Goal: Task Accomplishment & Management: Manage account settings

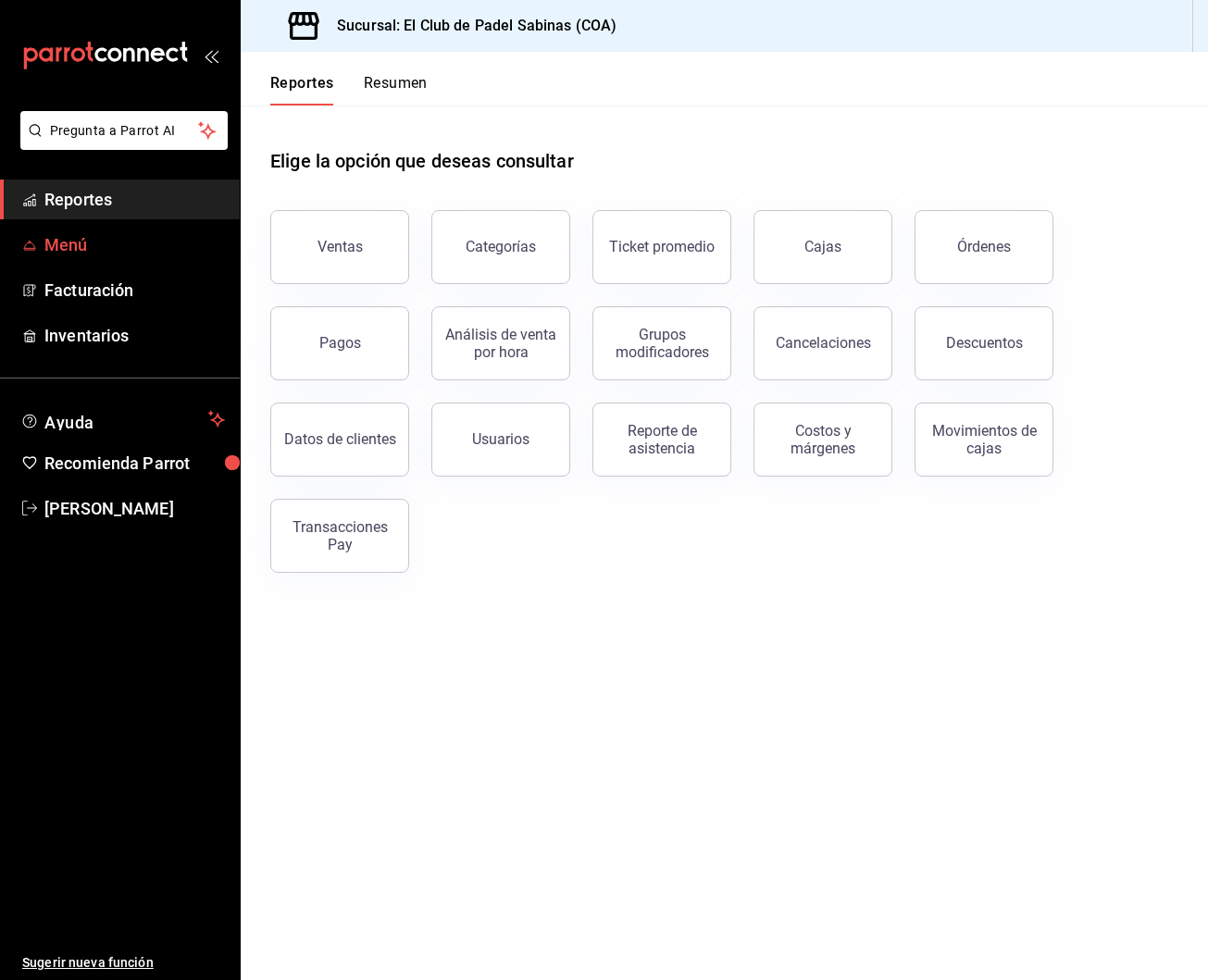
click at [154, 260] on link "Menú" at bounding box center [120, 244] width 240 height 40
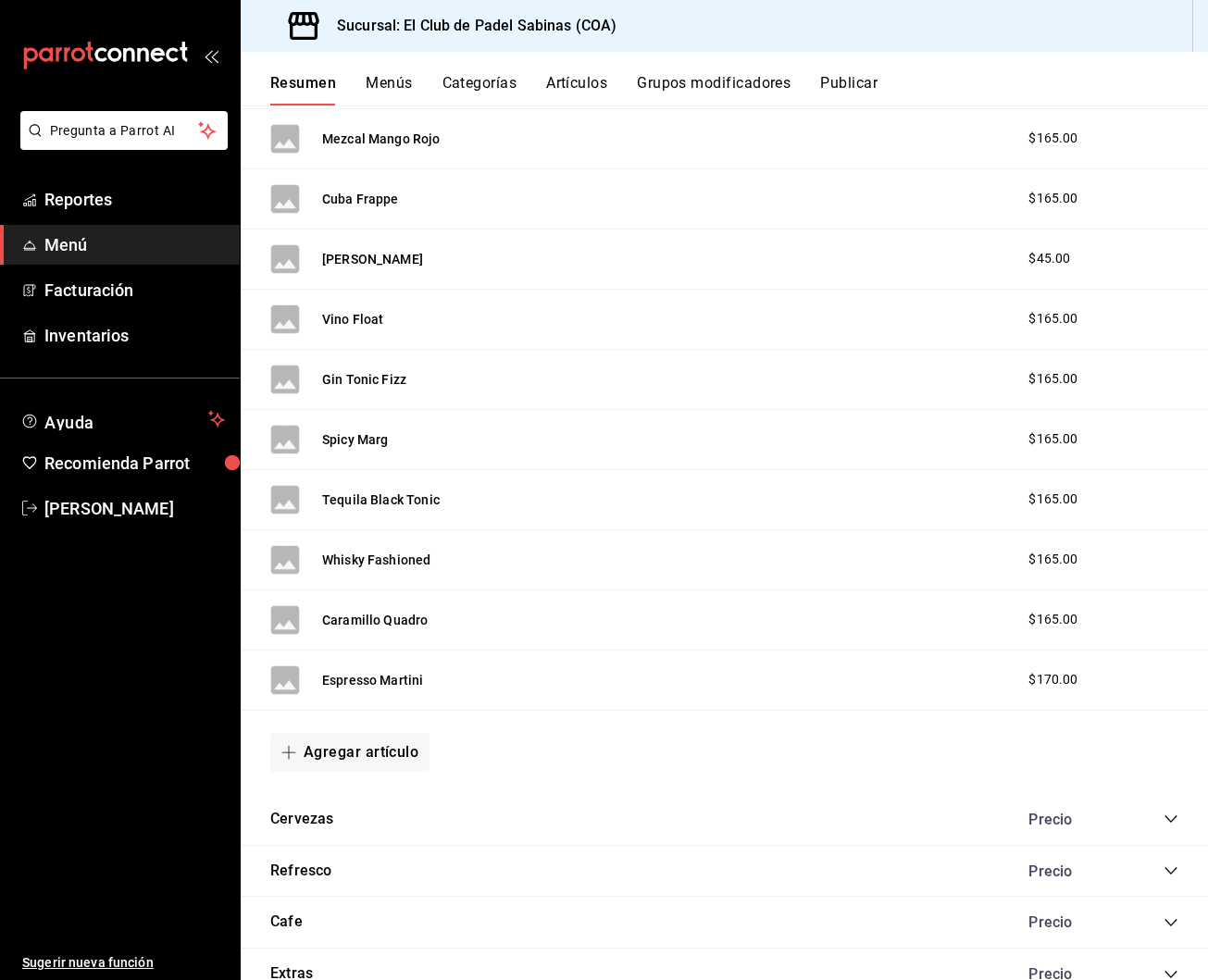
scroll to position [1737, 0]
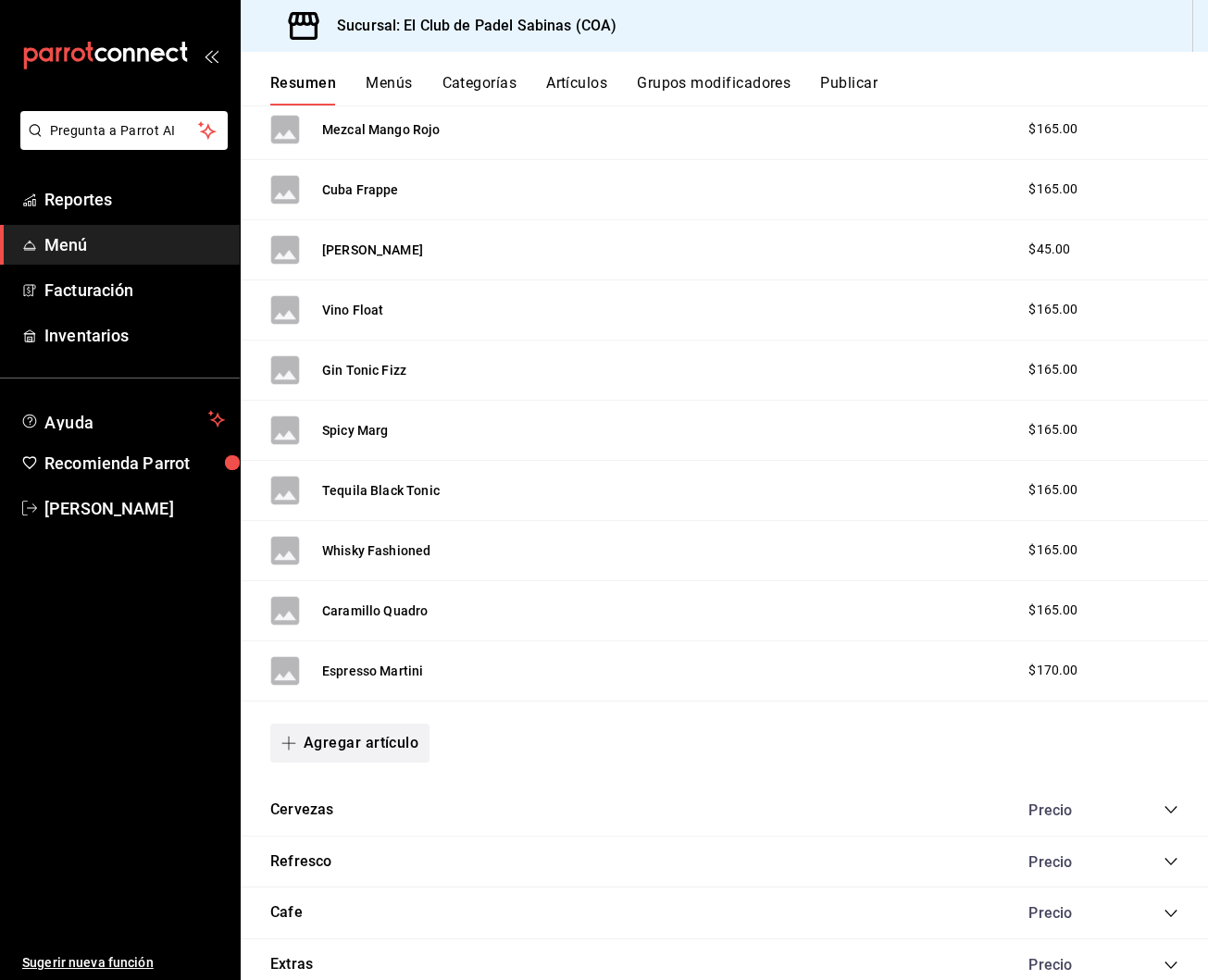
click at [373, 731] on button "Agregar artículo" at bounding box center [349, 743] width 159 height 39
click at [375, 841] on li "Artículo nuevo" at bounding box center [342, 834] width 146 height 45
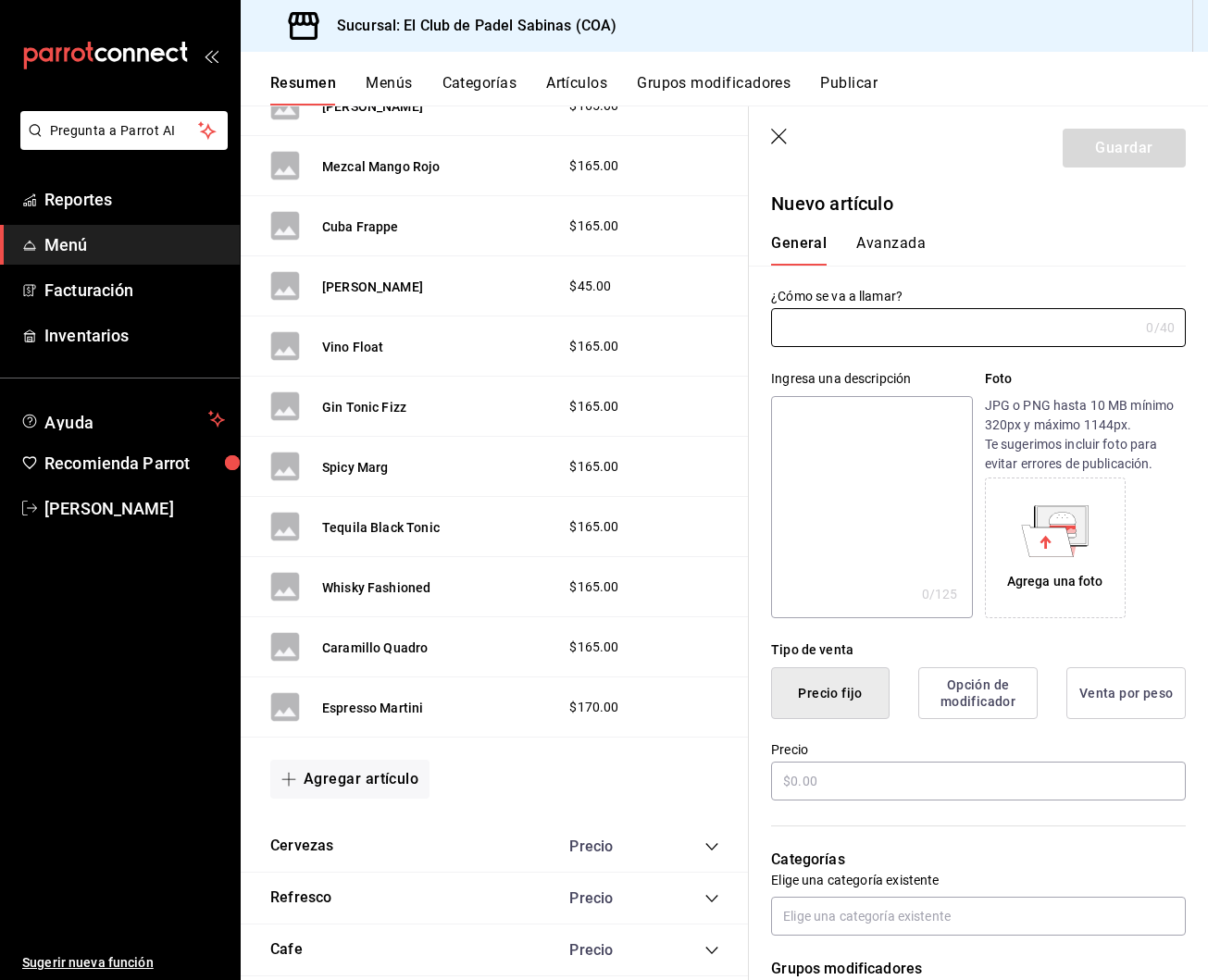
type input "AR-1755399117920"
type input "[PERSON_NAME] sin alcohol"
click at [943, 779] on input "text" at bounding box center [979, 781] width 415 height 39
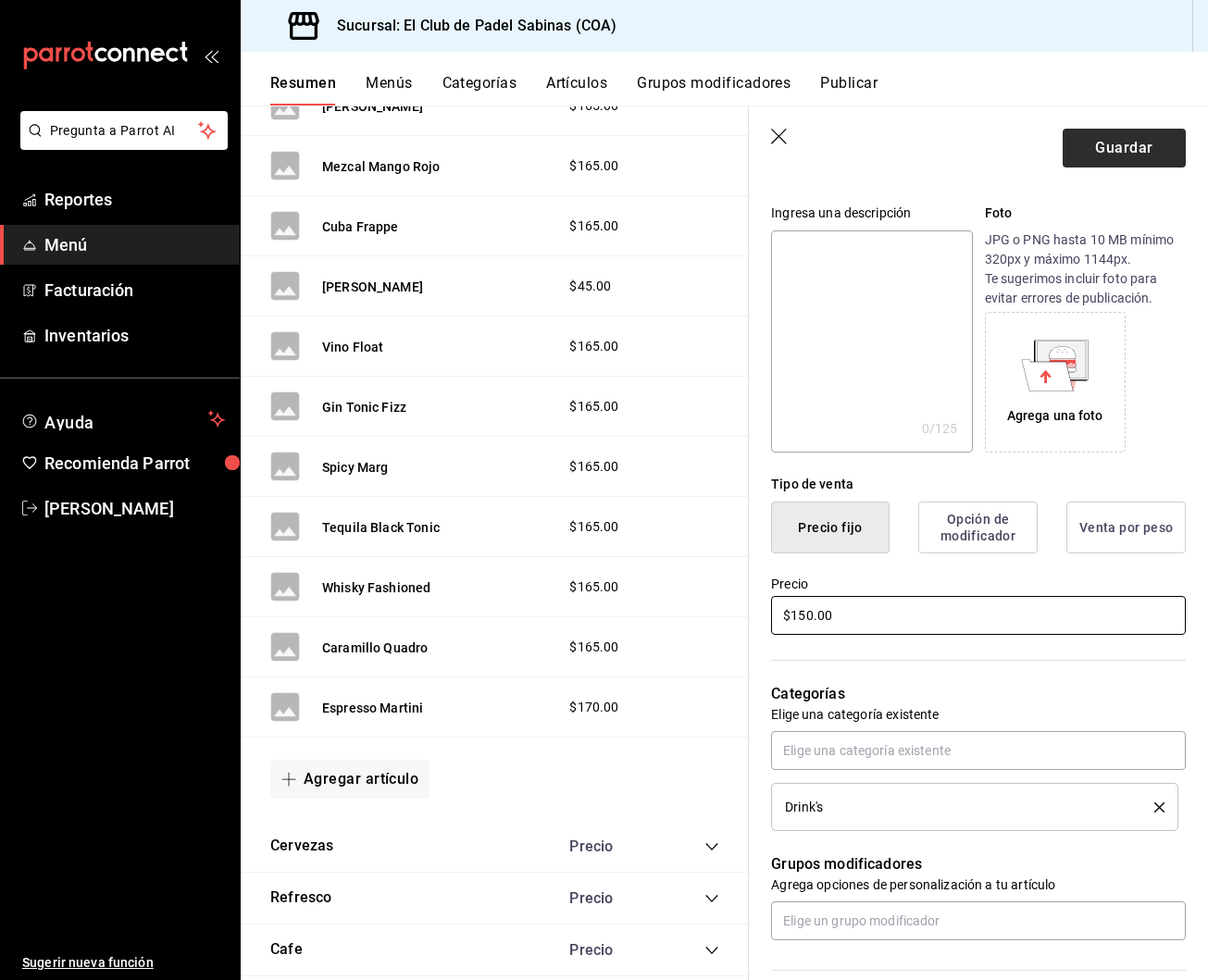
type input "$150.00"
click at [1142, 150] on button "Guardar" at bounding box center [1124, 147] width 123 height 39
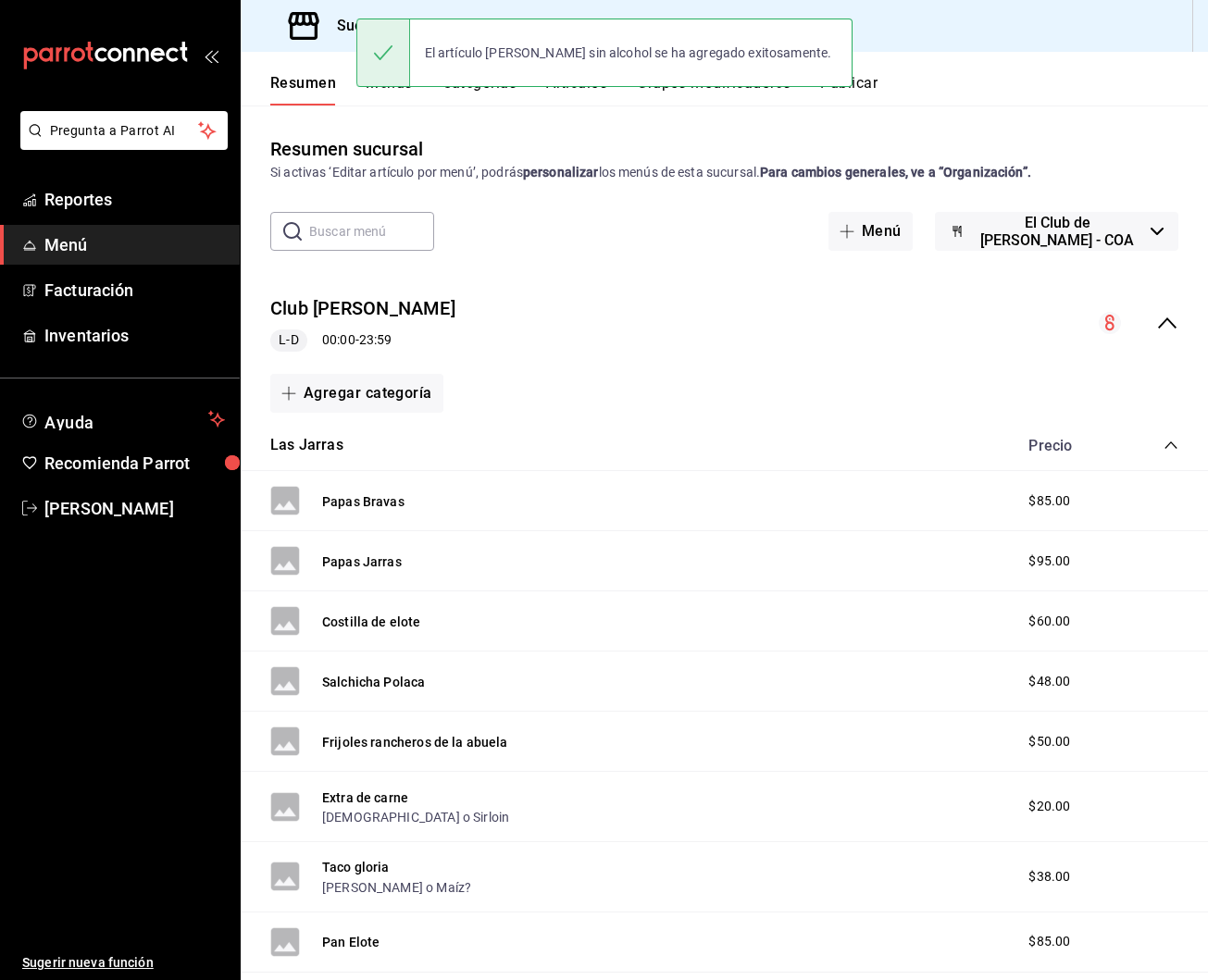
click at [1044, 233] on span "El Club de [PERSON_NAME] - COA" at bounding box center [1058, 231] width 172 height 35
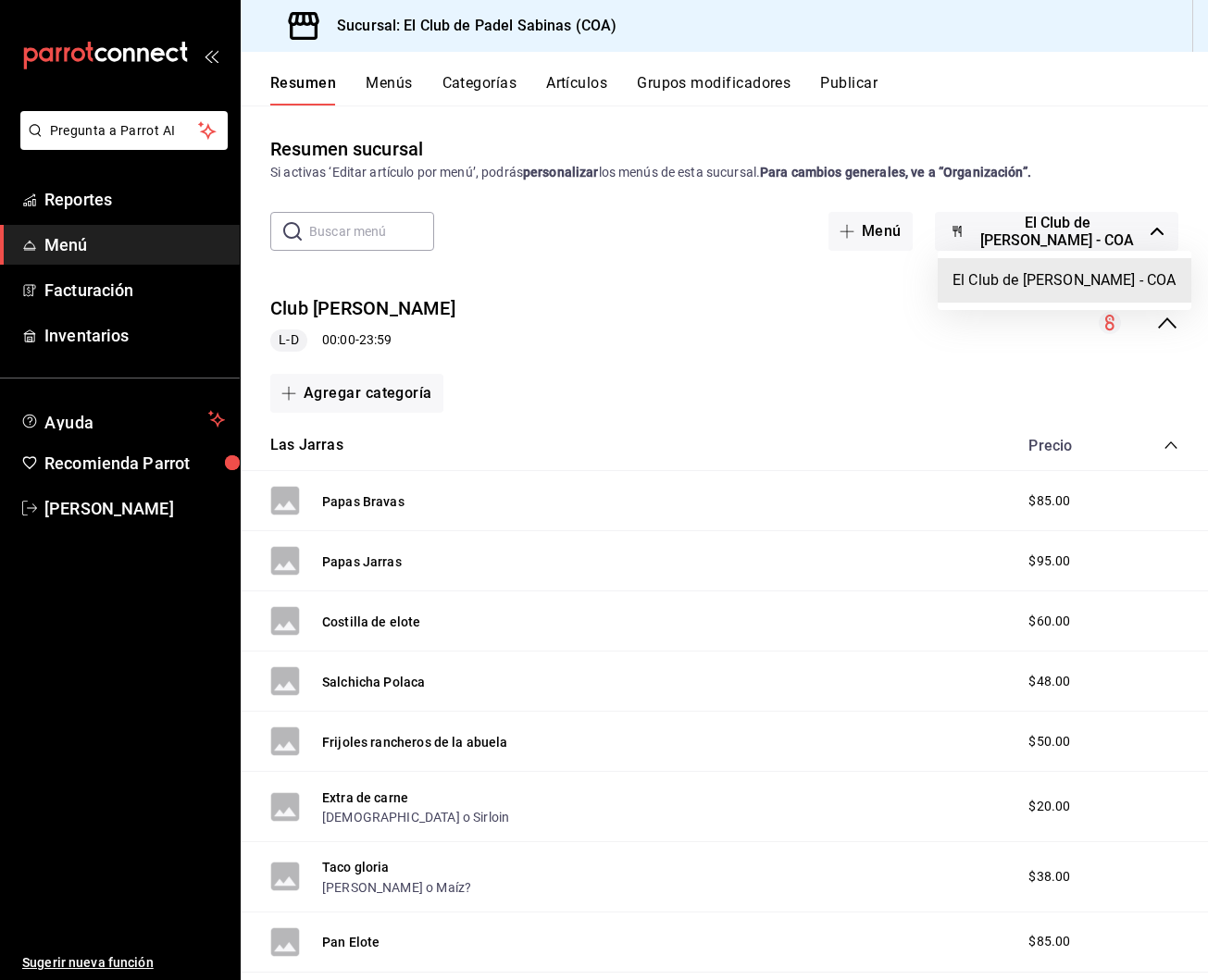
click at [878, 81] on div at bounding box center [604, 490] width 1208 height 980
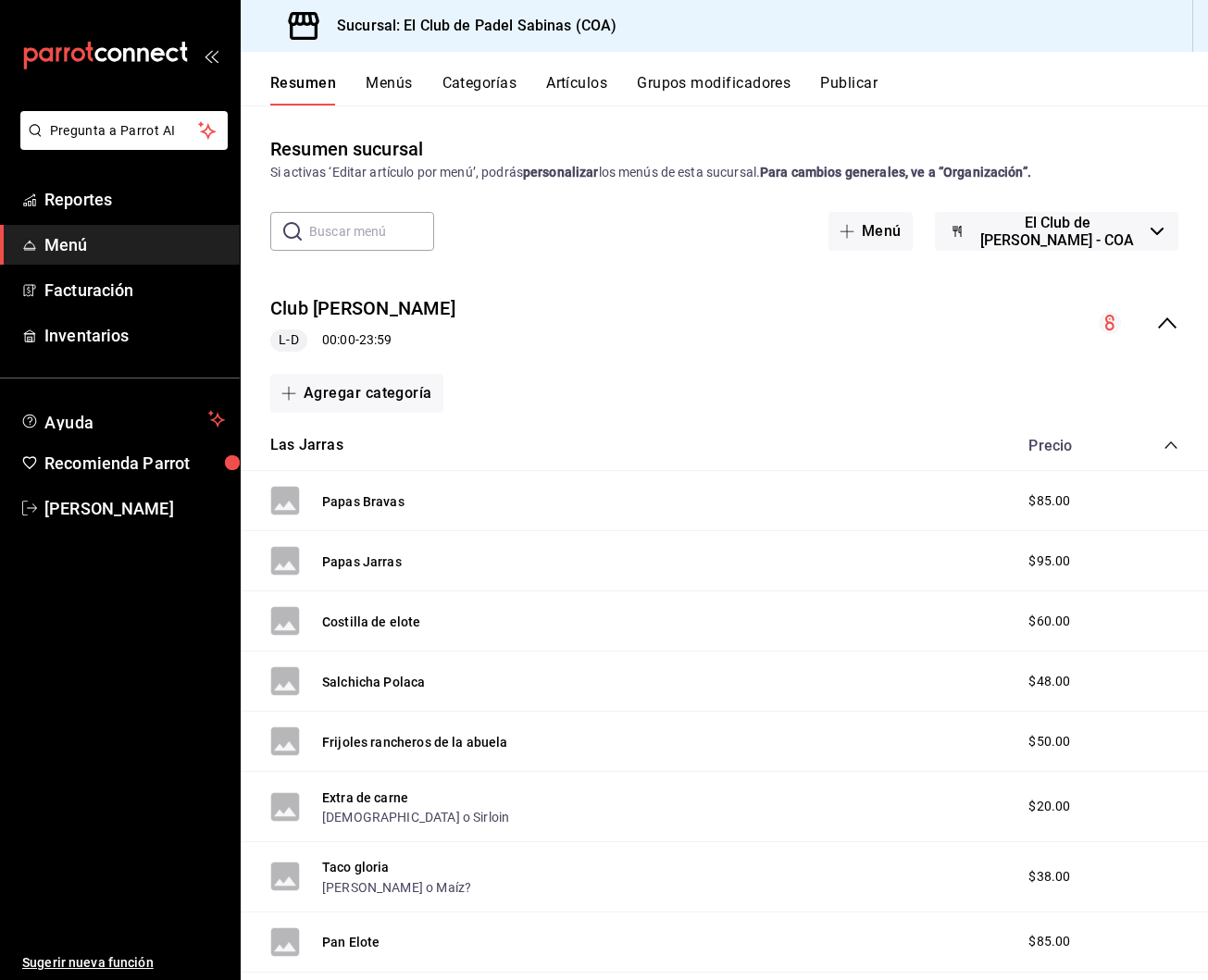
click at [869, 84] on button "Publicar" at bounding box center [848, 90] width 58 height 32
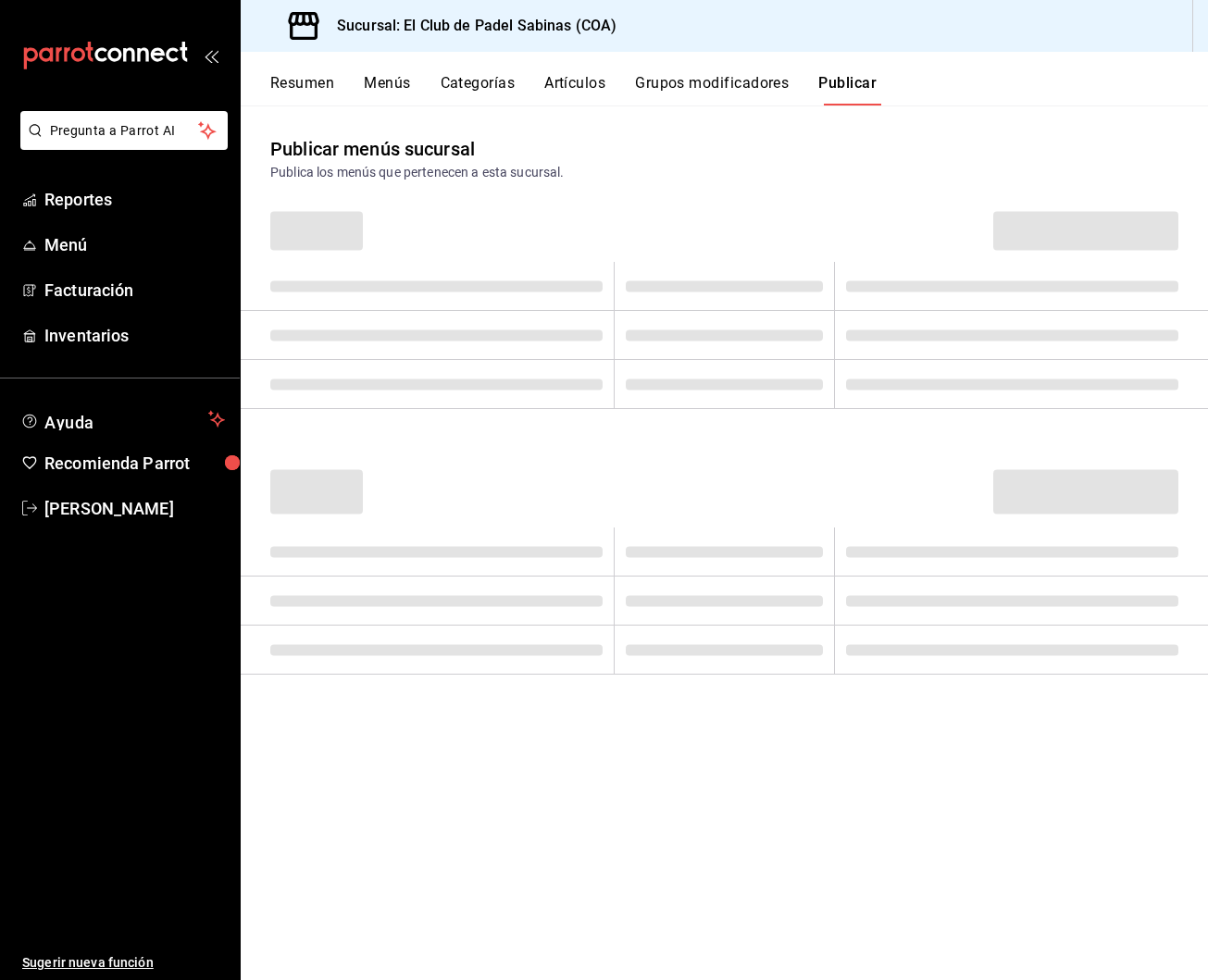
click at [849, 90] on button "Publicar" at bounding box center [847, 90] width 58 height 32
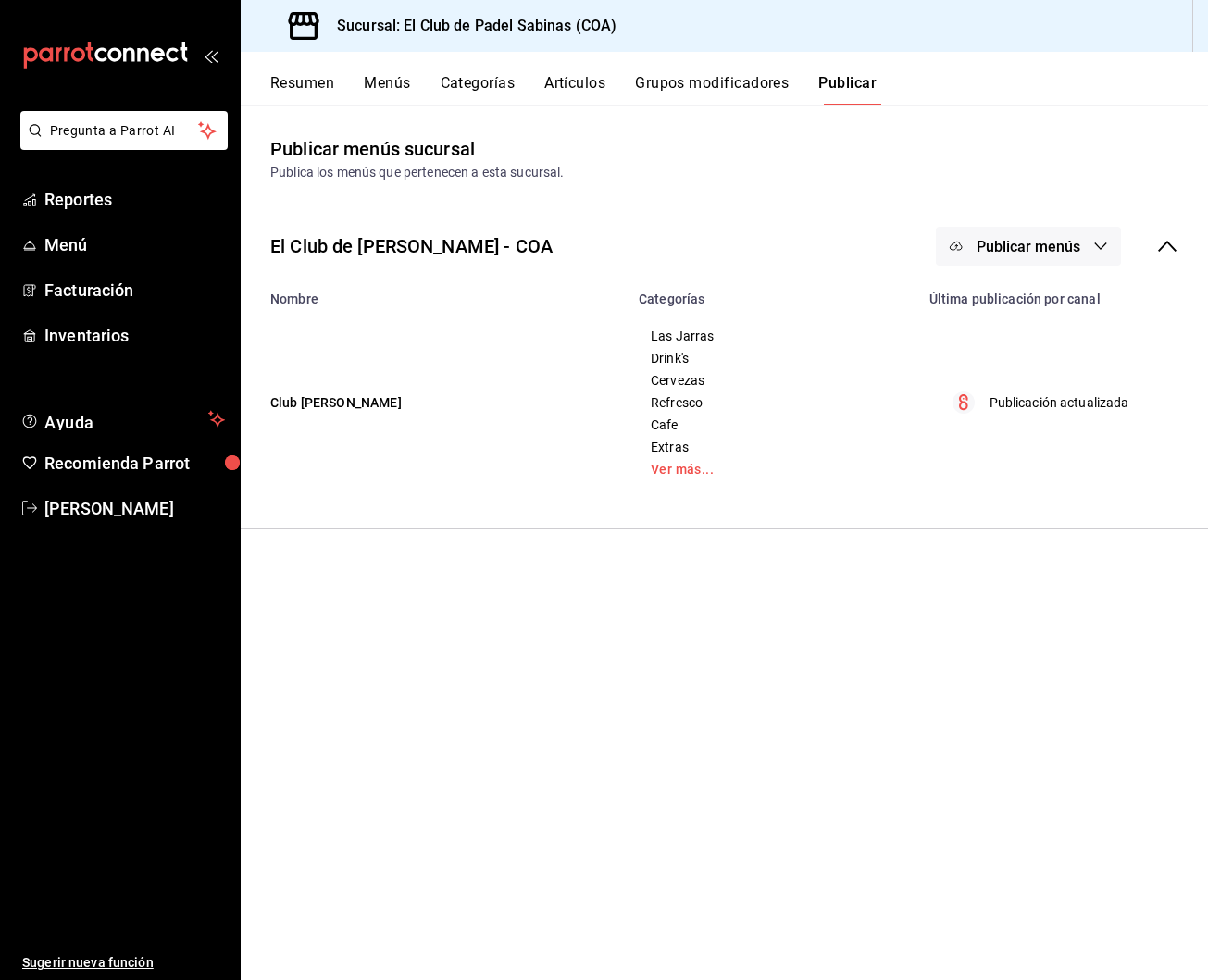
click at [998, 249] on span "Publicar menús" at bounding box center [1029, 247] width 104 height 17
click at [1027, 311] on span "Punto de venta" at bounding box center [1055, 306] width 89 height 19
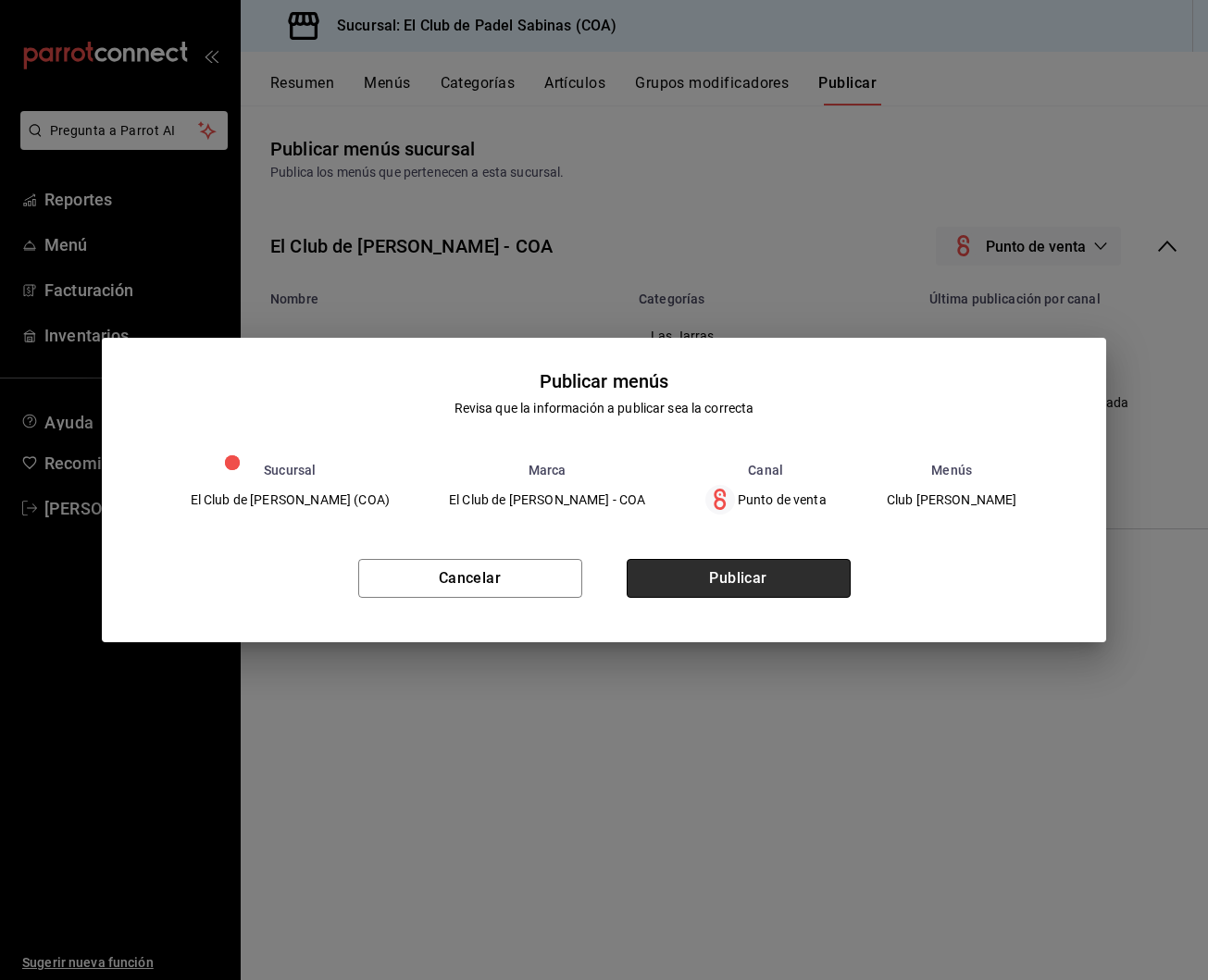
click at [789, 573] on button "Publicar" at bounding box center [738, 578] width 224 height 39
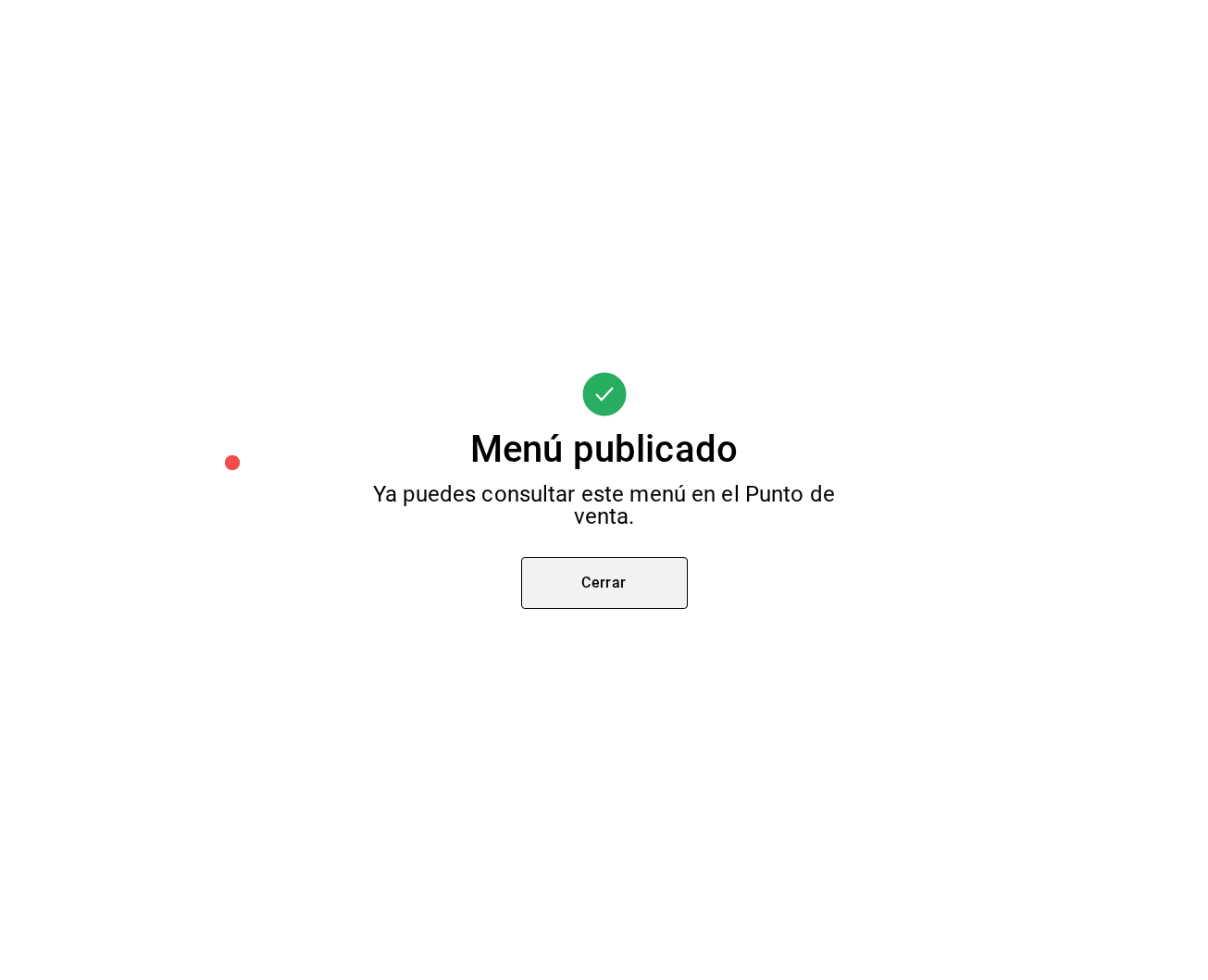
click at [570, 587] on button "Cerrar" at bounding box center [604, 583] width 167 height 52
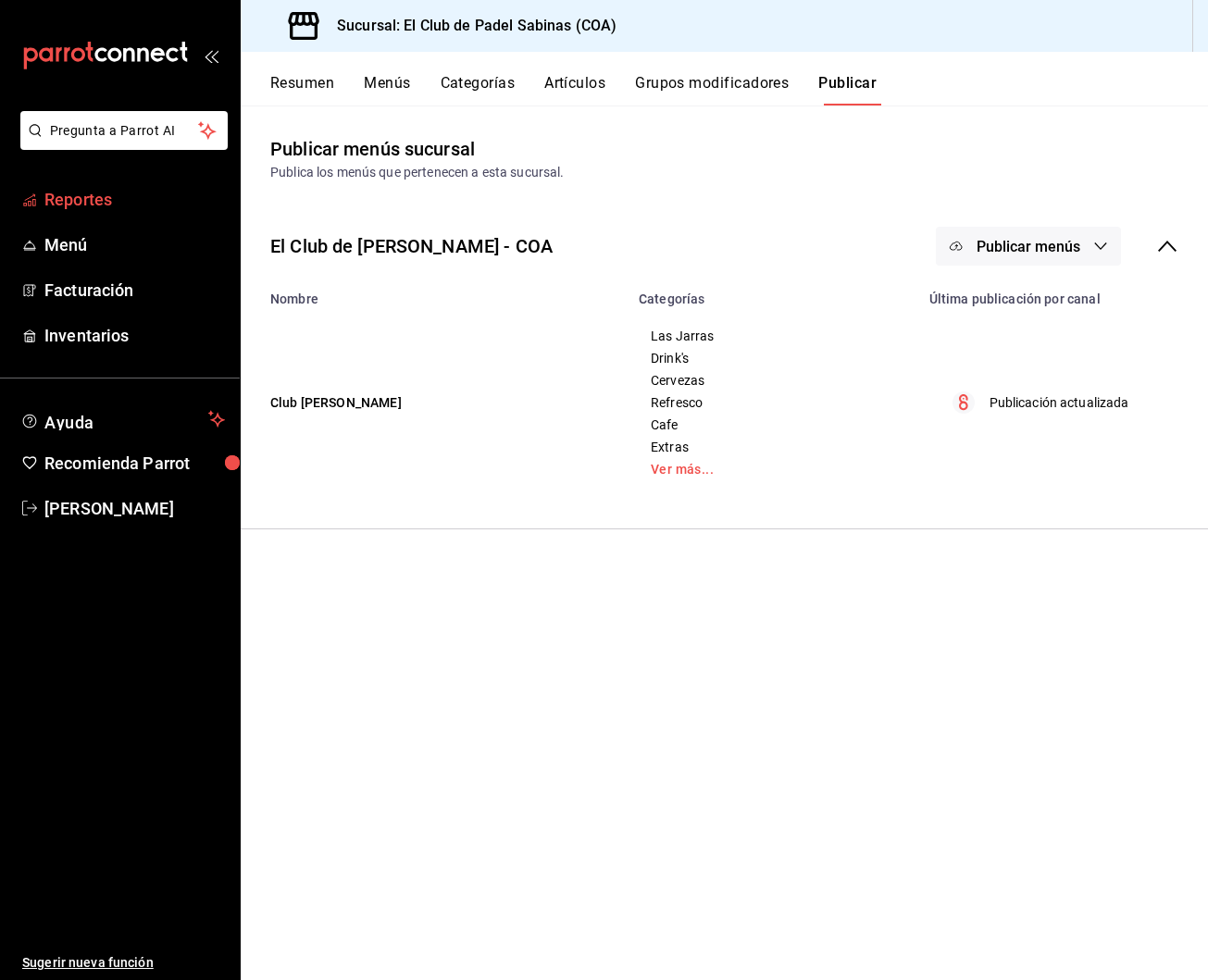
click at [53, 203] on span "Reportes" at bounding box center [134, 199] width 180 height 25
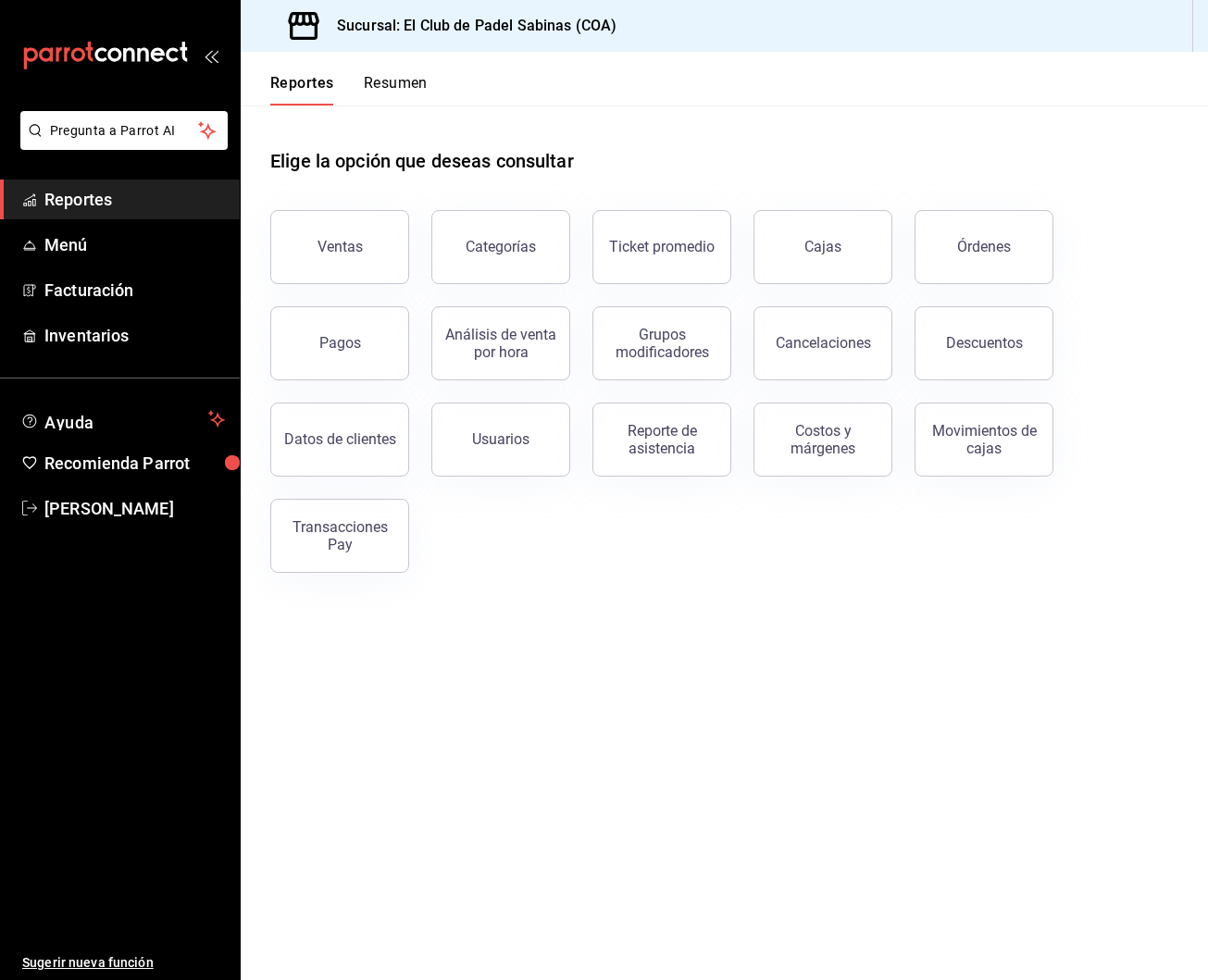
click at [959, 99] on header "Reportes Resumen" at bounding box center [724, 79] width 967 height 54
click at [100, 239] on span "Menú" at bounding box center [134, 245] width 180 height 25
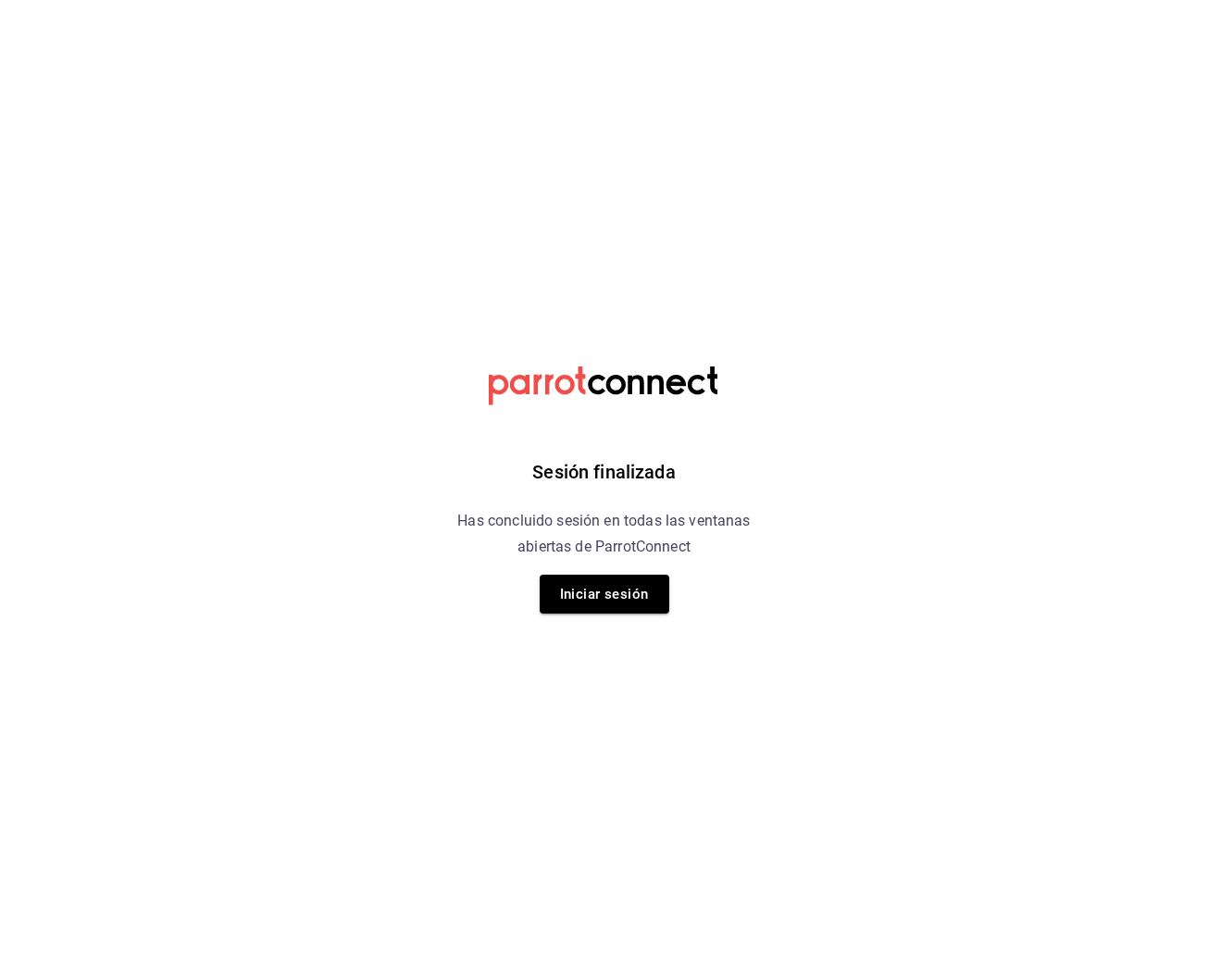
click at [612, 573] on div "Sesión finalizada Has concluido sesión en todas las ventanas abiertas de Parrot…" at bounding box center [604, 490] width 468 height 980
click at [615, 589] on button "Iniciar sesión" at bounding box center [604, 594] width 129 height 39
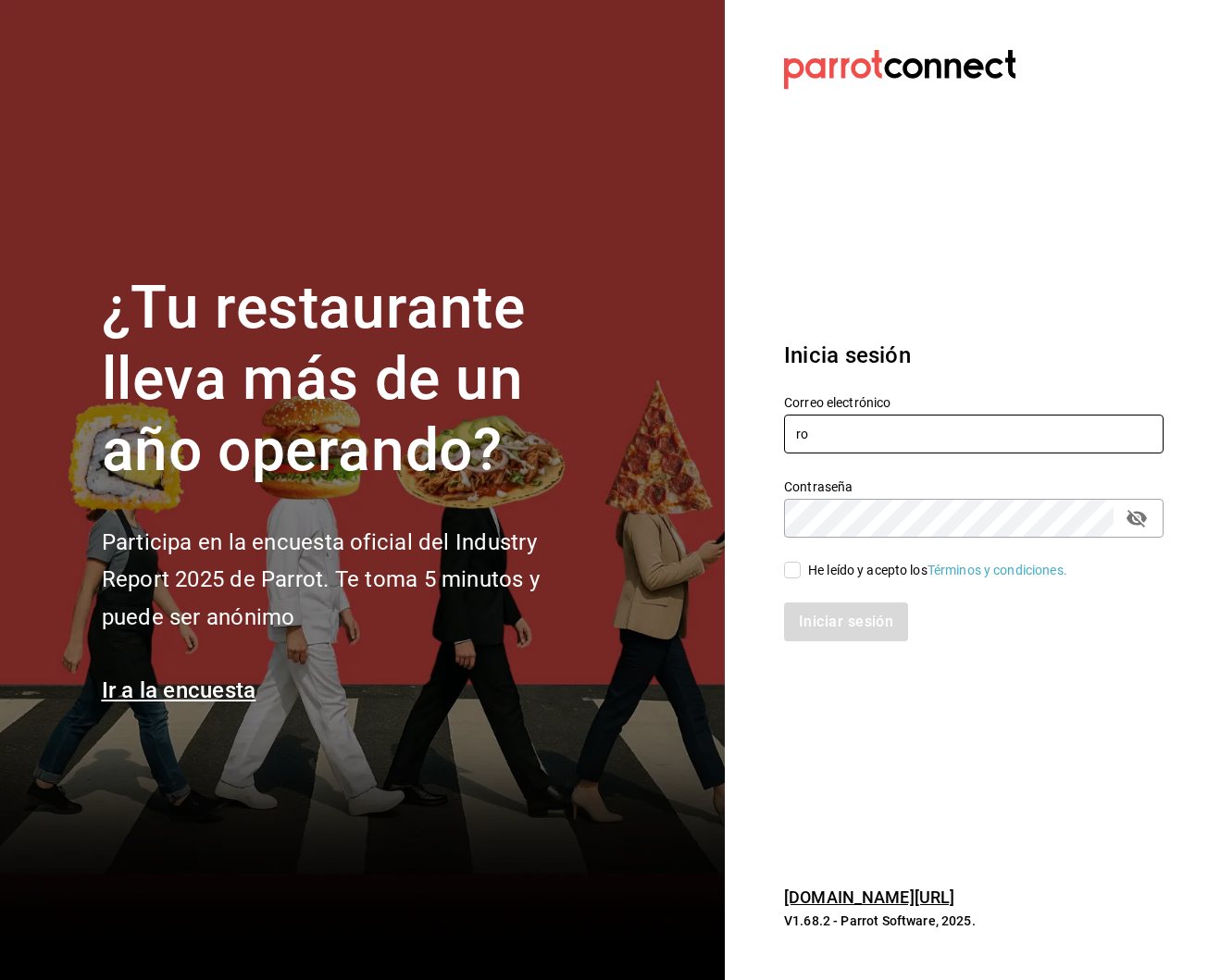
type input "robertagglz@gmail.com"
click at [795, 569] on input "He leído y acepto los Términos y condiciones." at bounding box center [792, 569] width 16 height 16
checkbox input "true"
click at [820, 611] on button "Iniciar sesión" at bounding box center [846, 622] width 126 height 39
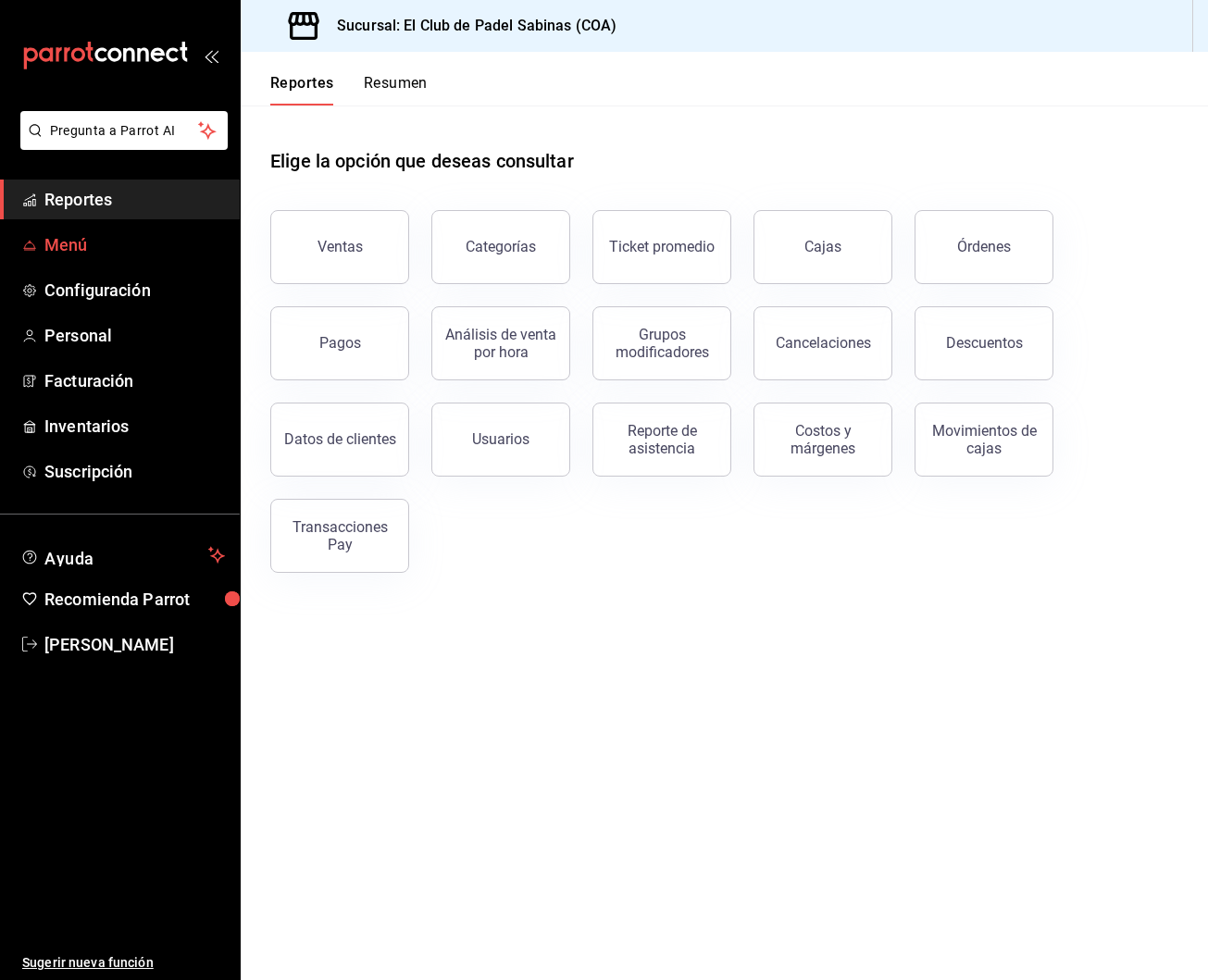
click at [95, 257] on link "Menú" at bounding box center [120, 244] width 240 height 40
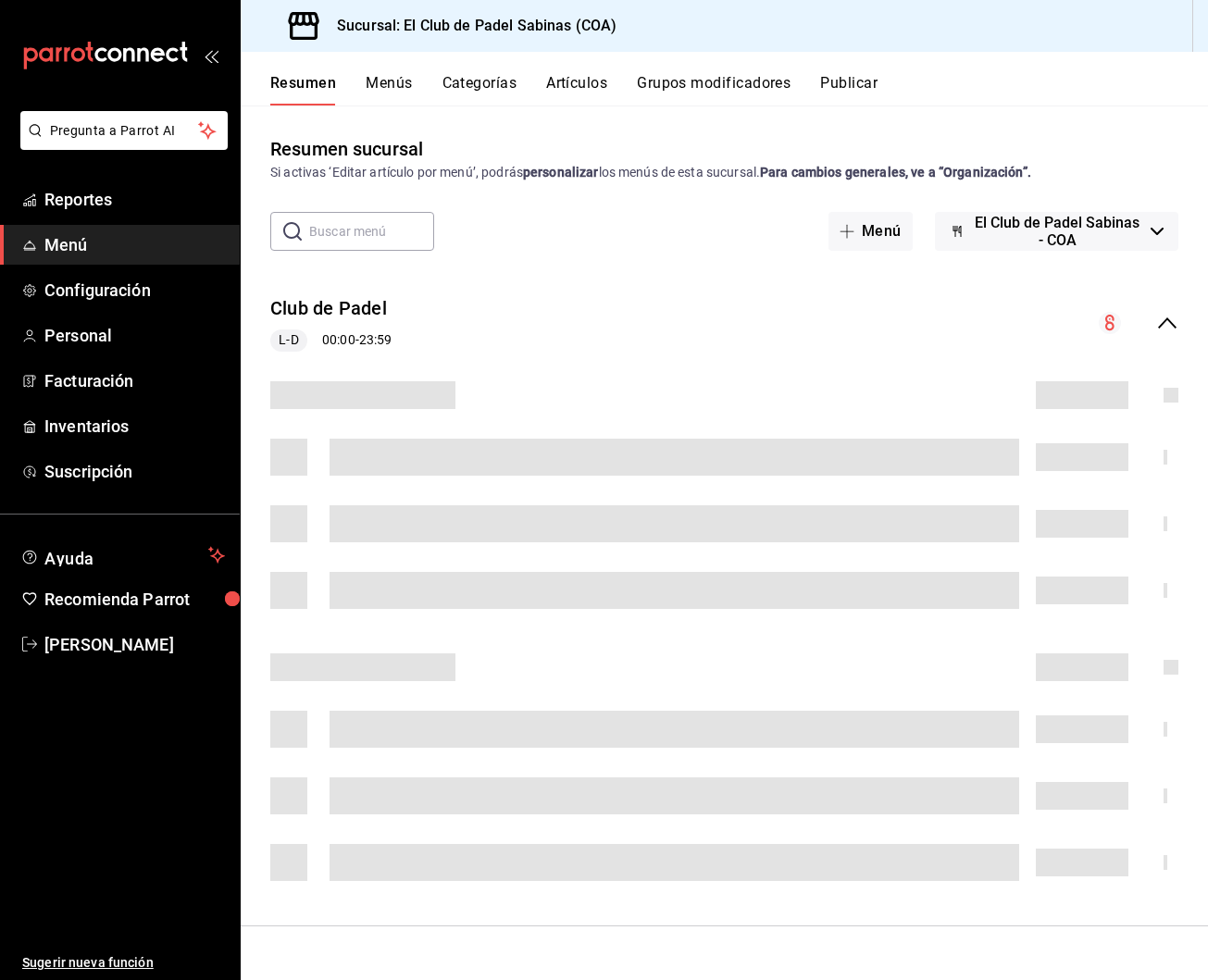
click at [573, 88] on button "Artículos" at bounding box center [576, 90] width 61 height 32
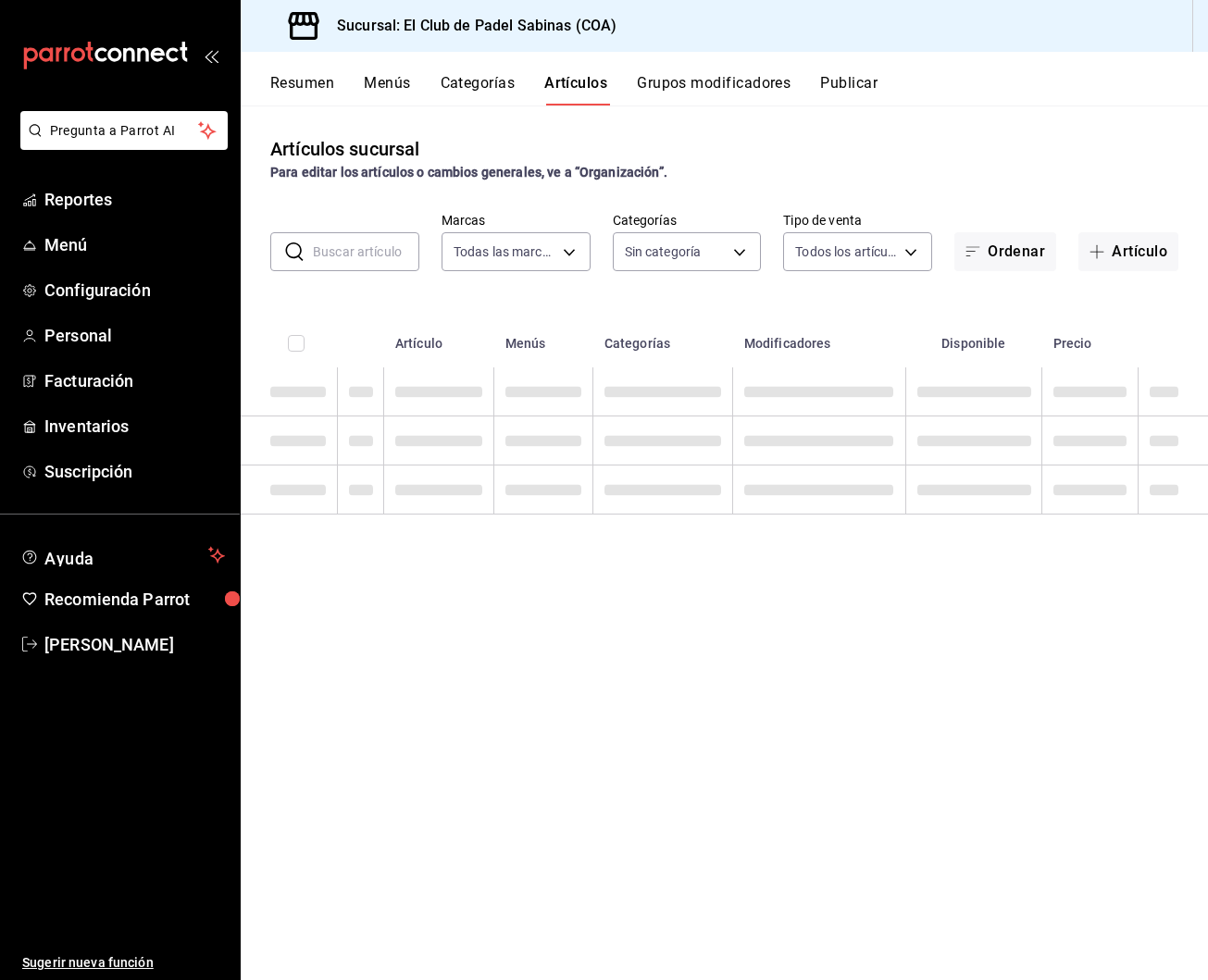
type input "21e8b40d-48d4-4016-ab2e-0d0124ac4b5e"
type input "a0edabd7-02ce-42c3-ae92-c874d9f39632,1c201293-bff5-4545-be76-5211a3407755,23fb3…"
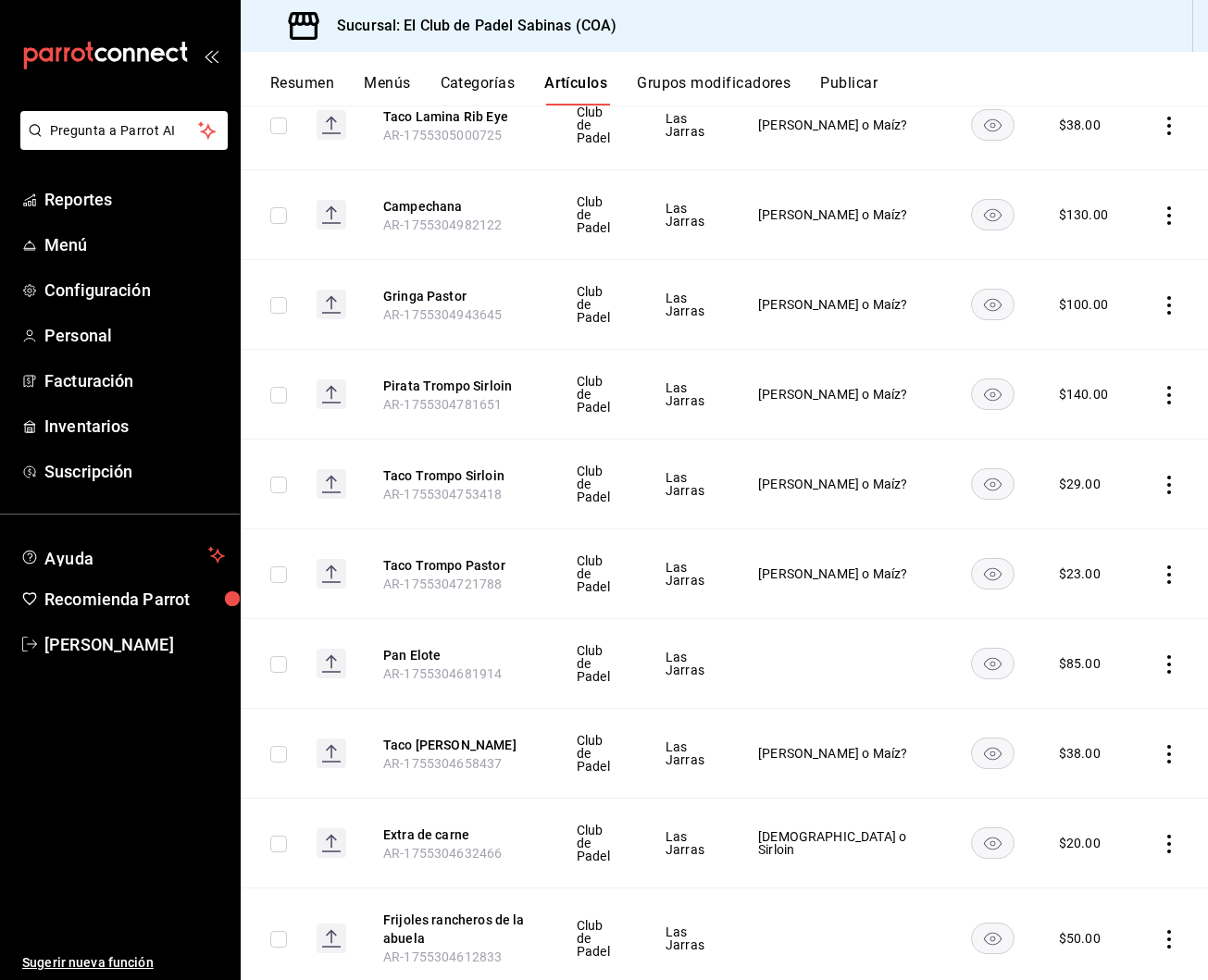
scroll to position [685, 0]
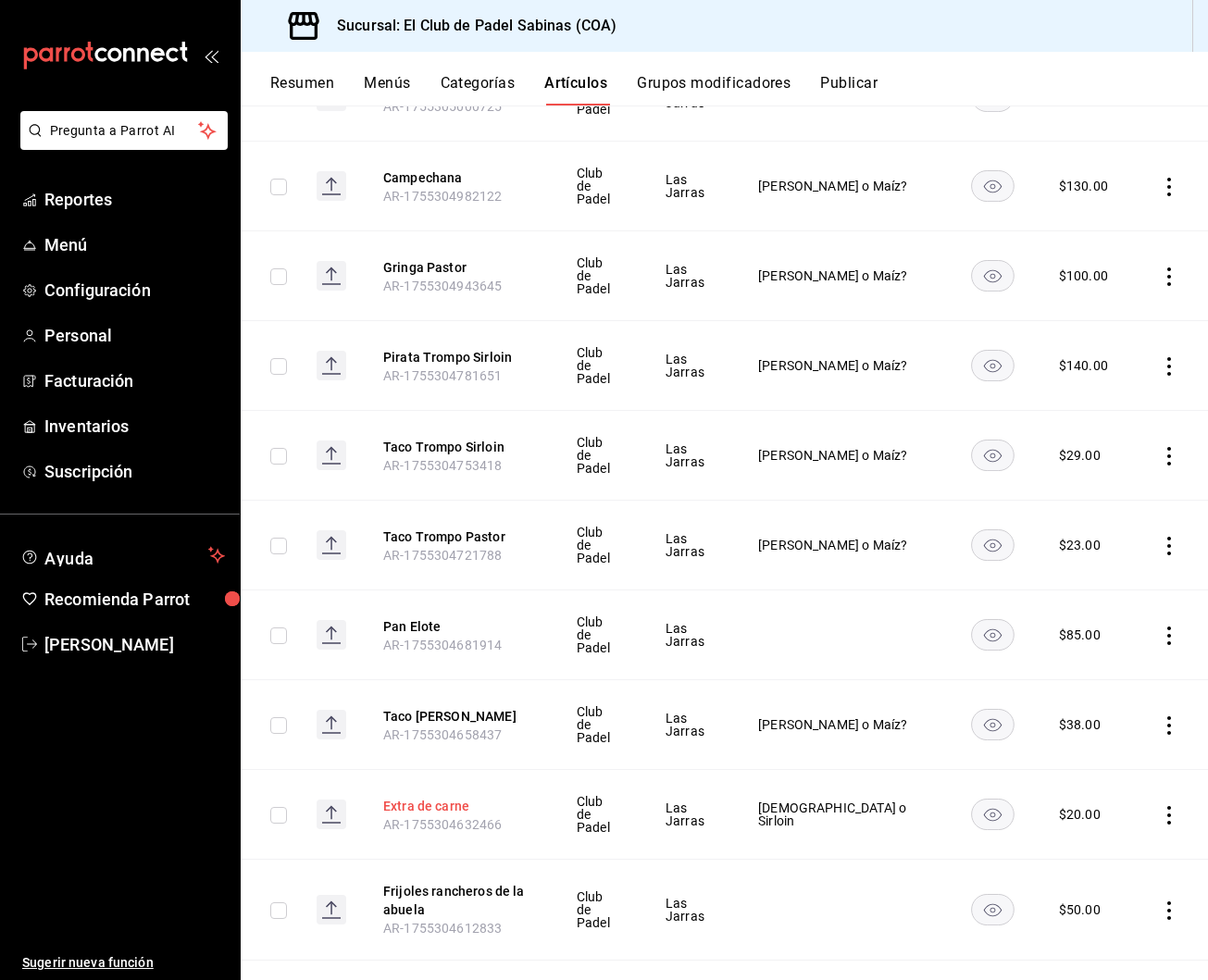
click at [424, 799] on button "Extra de carne" at bounding box center [457, 805] width 148 height 18
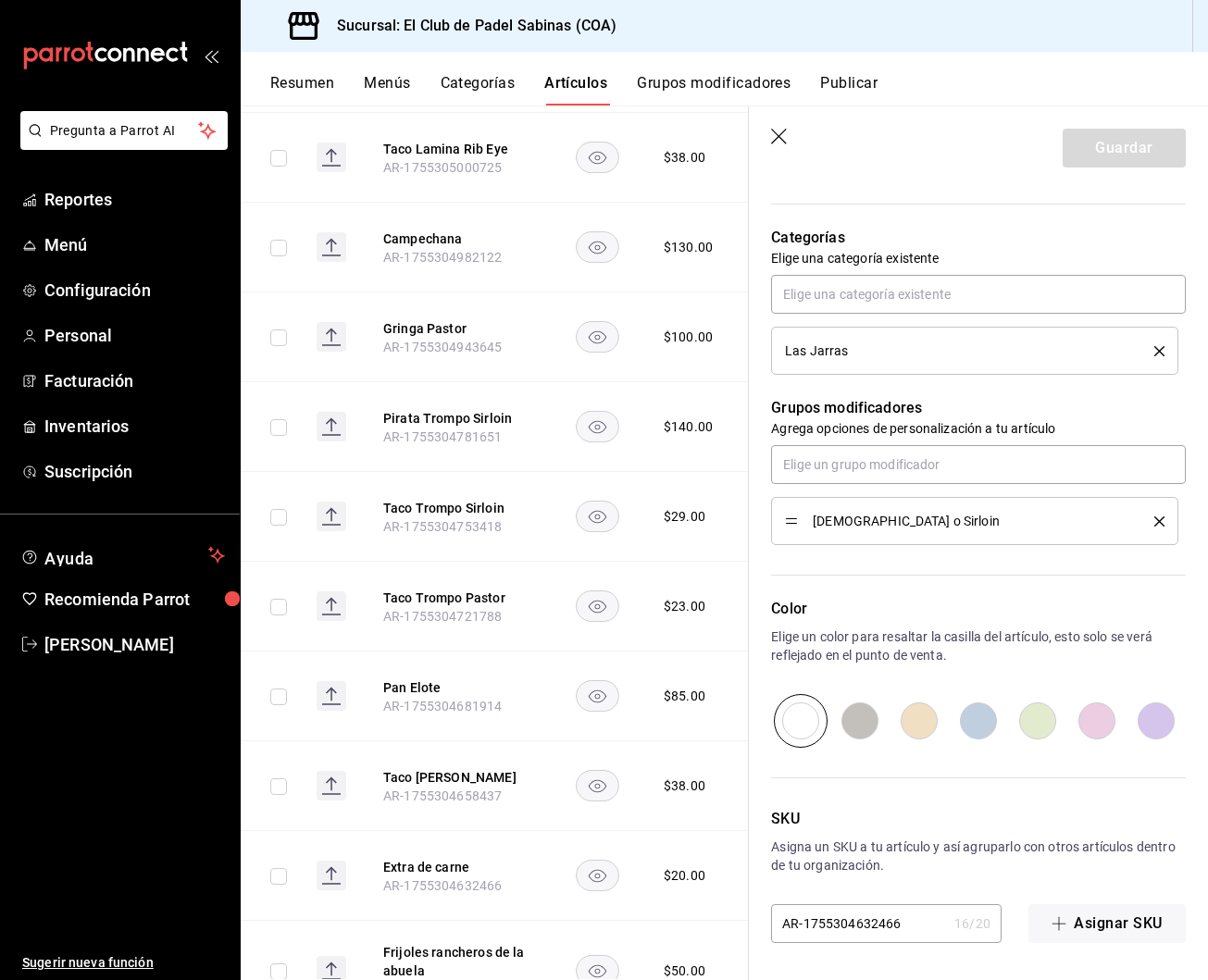
scroll to position [622, 0]
drag, startPoint x: 1154, startPoint y: 520, endPoint x: 1084, endPoint y: 509, distance: 70.9
click at [1154, 520] on icon "delete" at bounding box center [1159, 521] width 11 height 11
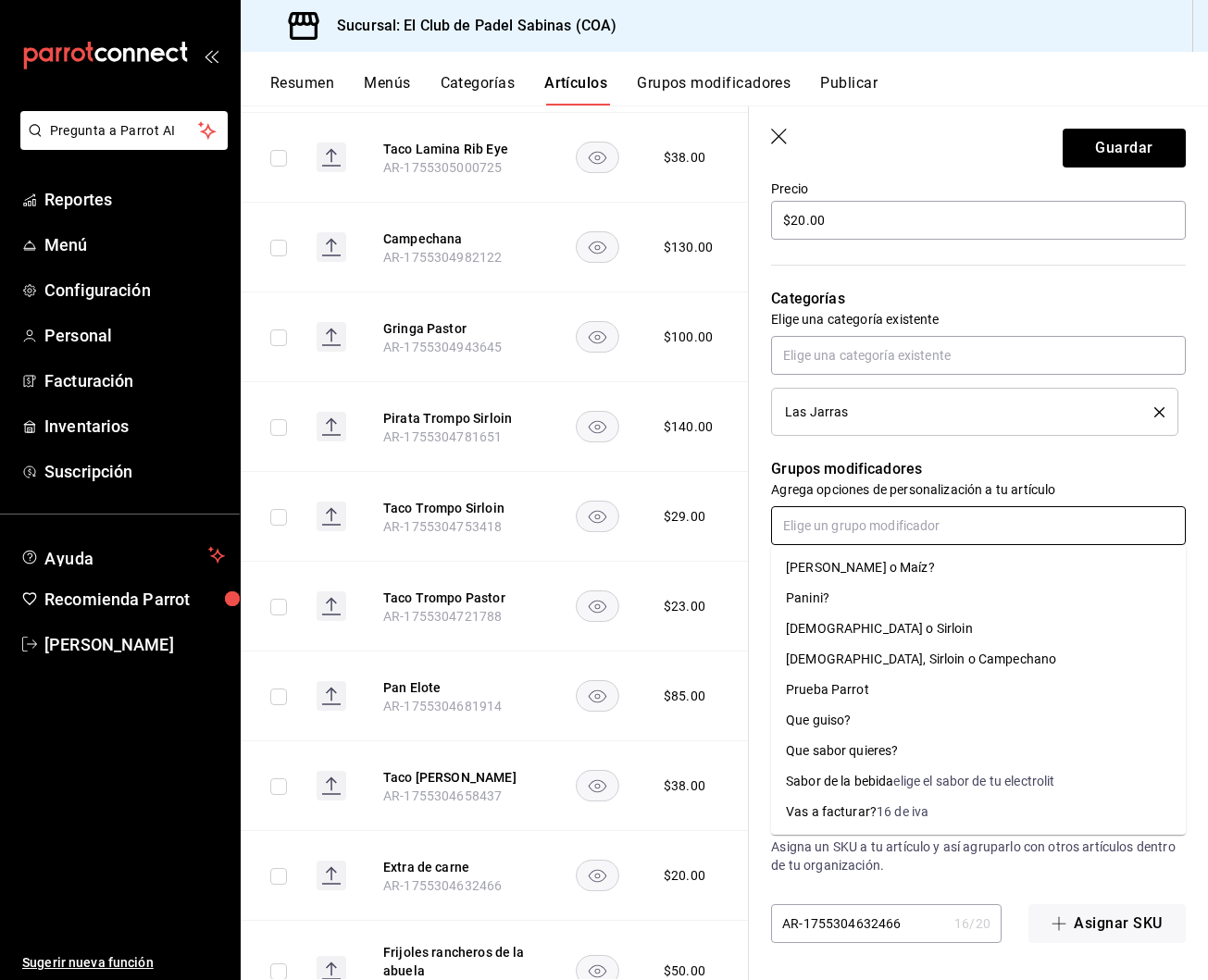
click at [932, 519] on input "text" at bounding box center [979, 525] width 415 height 39
click at [898, 649] on li "[DEMOGRAPHIC_DATA], Sirloin o Campechano" at bounding box center [979, 659] width 415 height 31
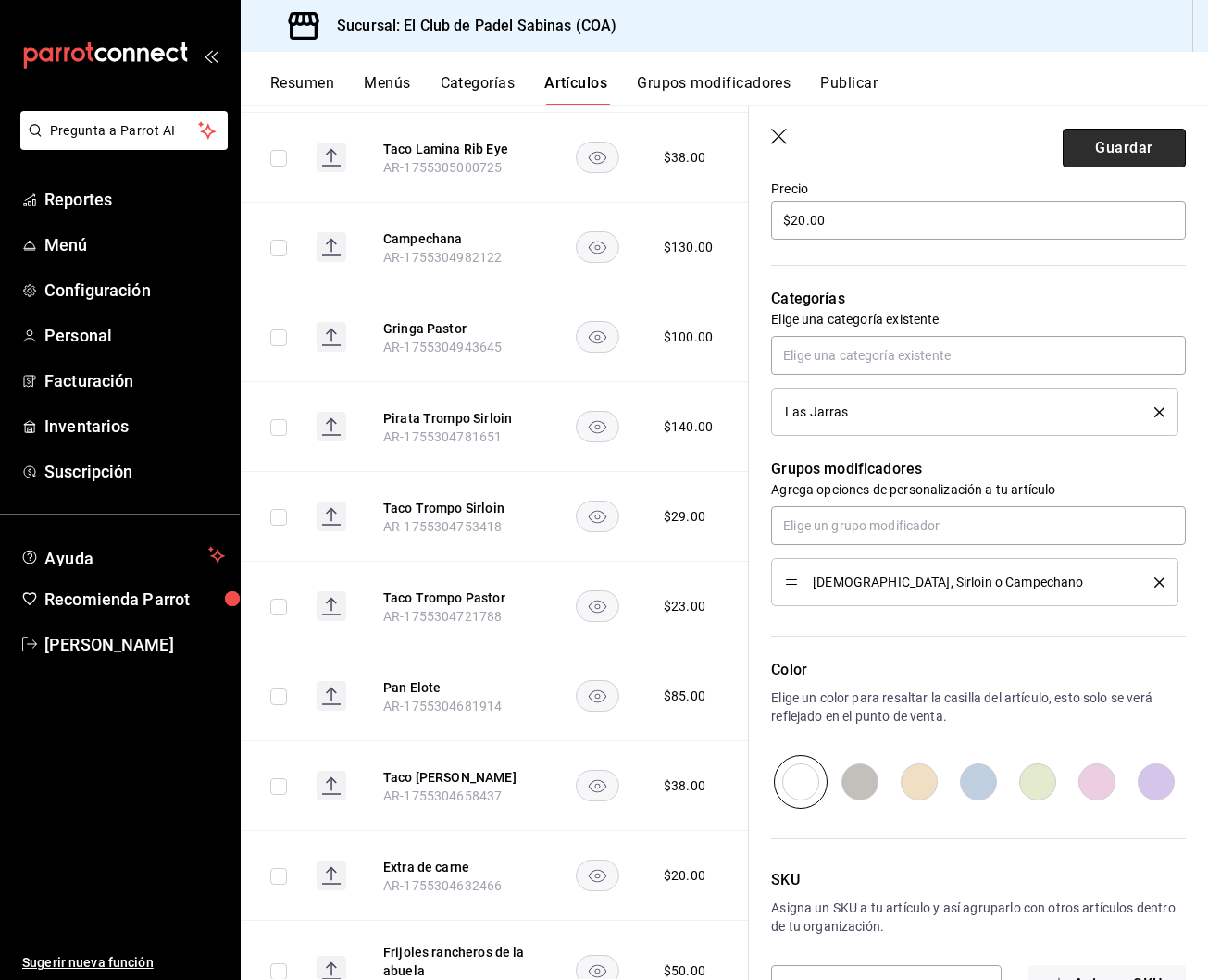
click at [1167, 140] on button "Guardar" at bounding box center [1124, 147] width 123 height 39
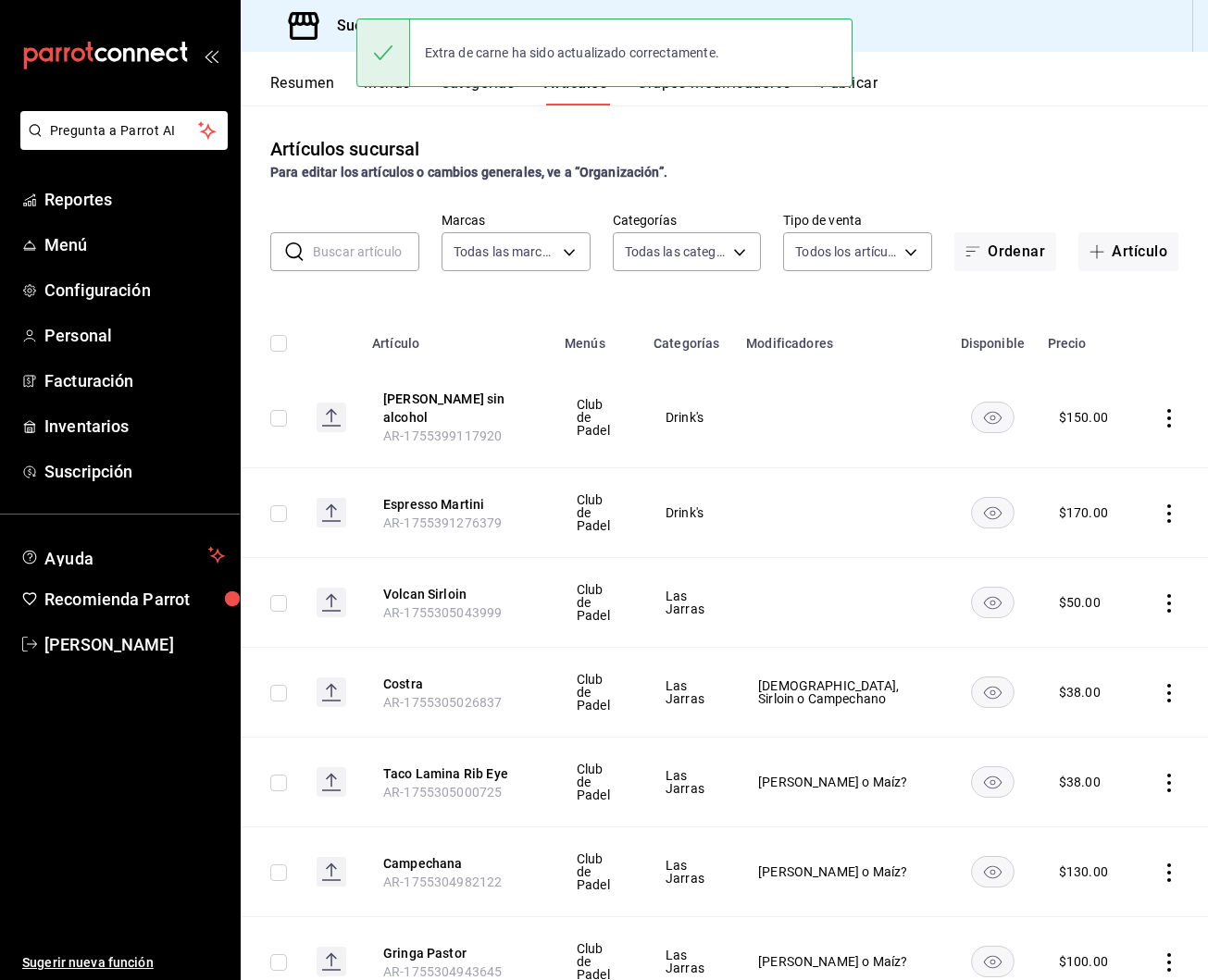
click at [882, 87] on div "Resumen Menús Categorías Artículos Grupos modificadores Publicar" at bounding box center [738, 90] width 937 height 32
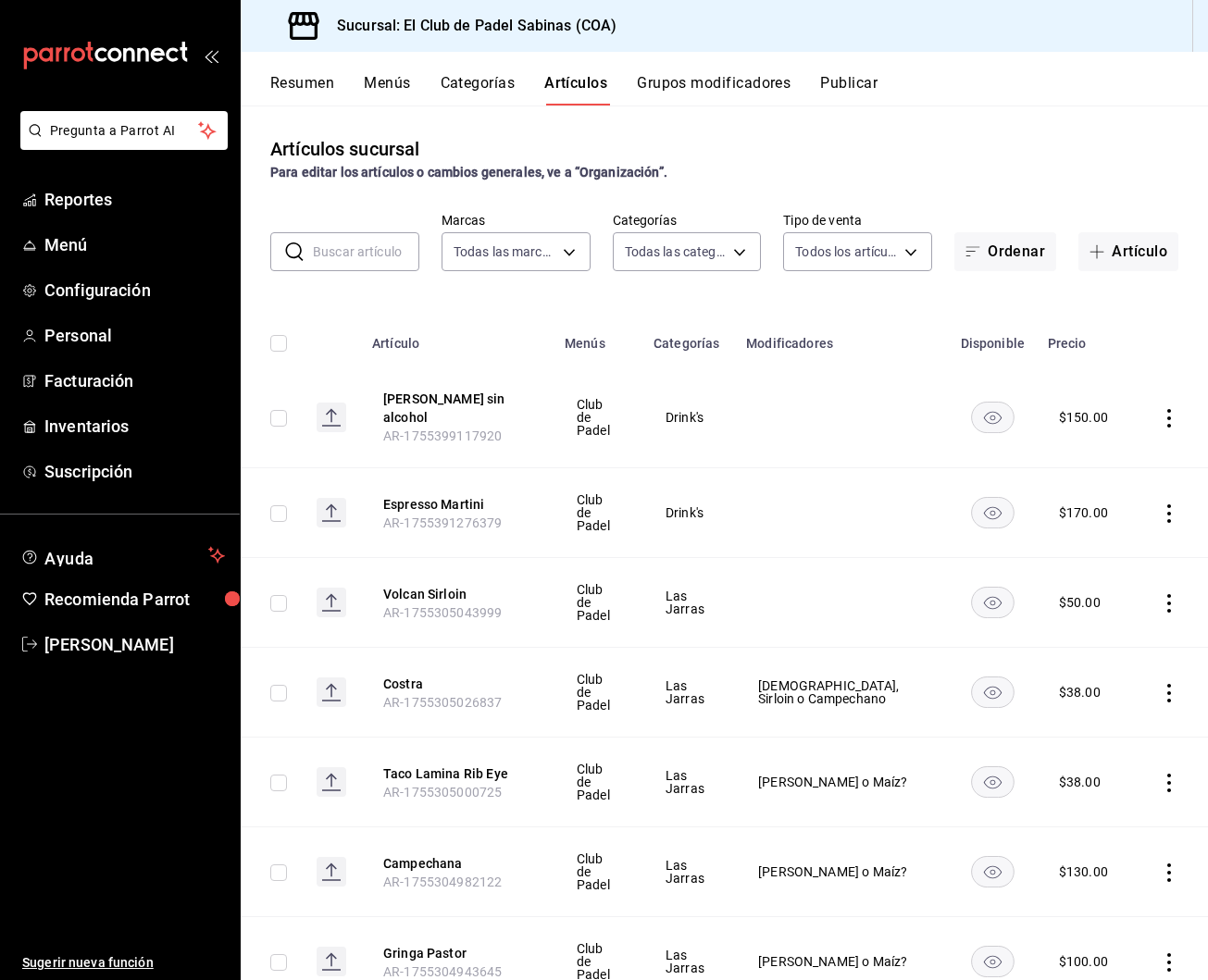
click at [872, 85] on button "Publicar" at bounding box center [848, 90] width 58 height 32
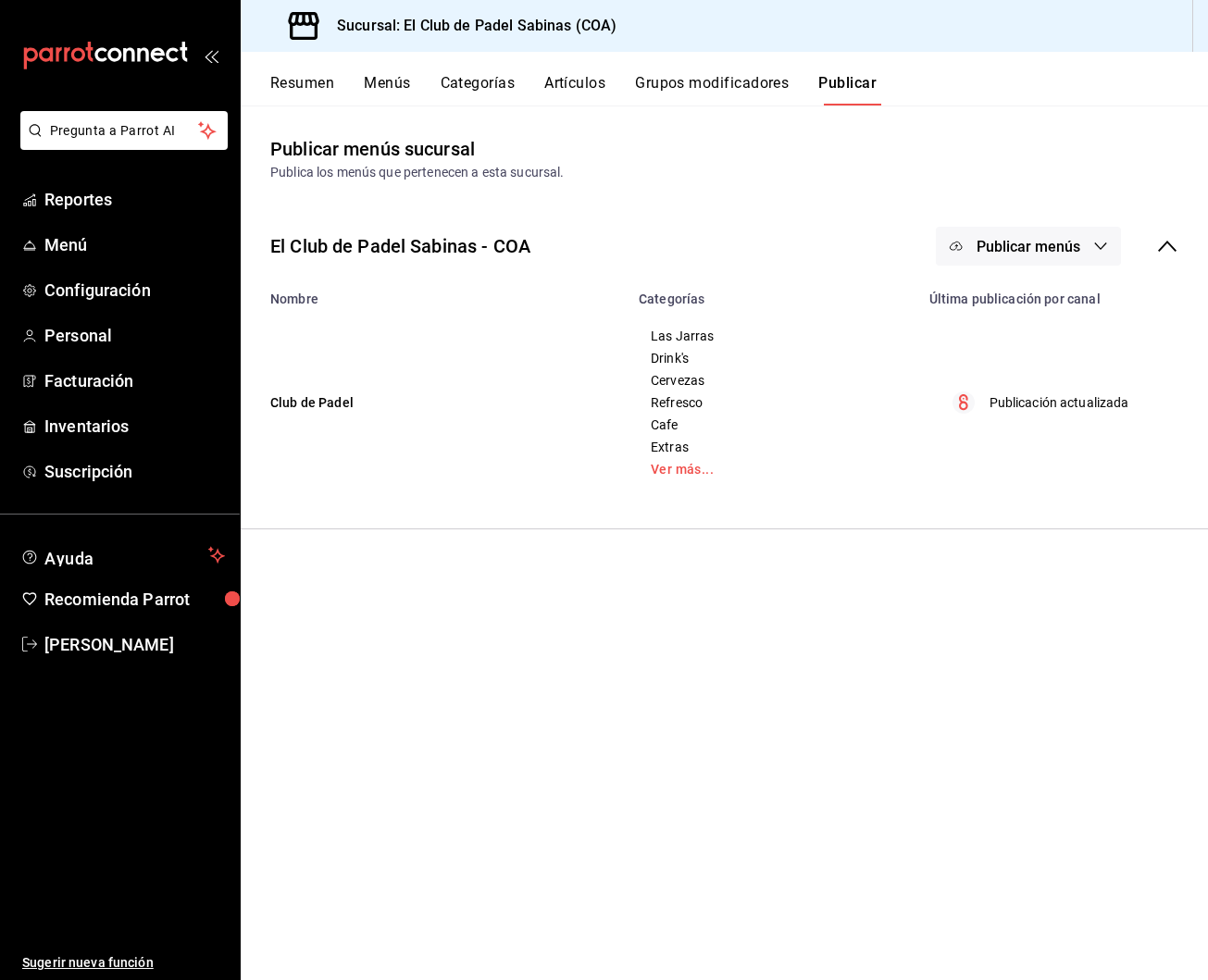
click at [1054, 255] on button "Publicar menús" at bounding box center [1028, 246] width 185 height 39
click at [1032, 311] on span "Punto de venta" at bounding box center [1055, 306] width 89 height 19
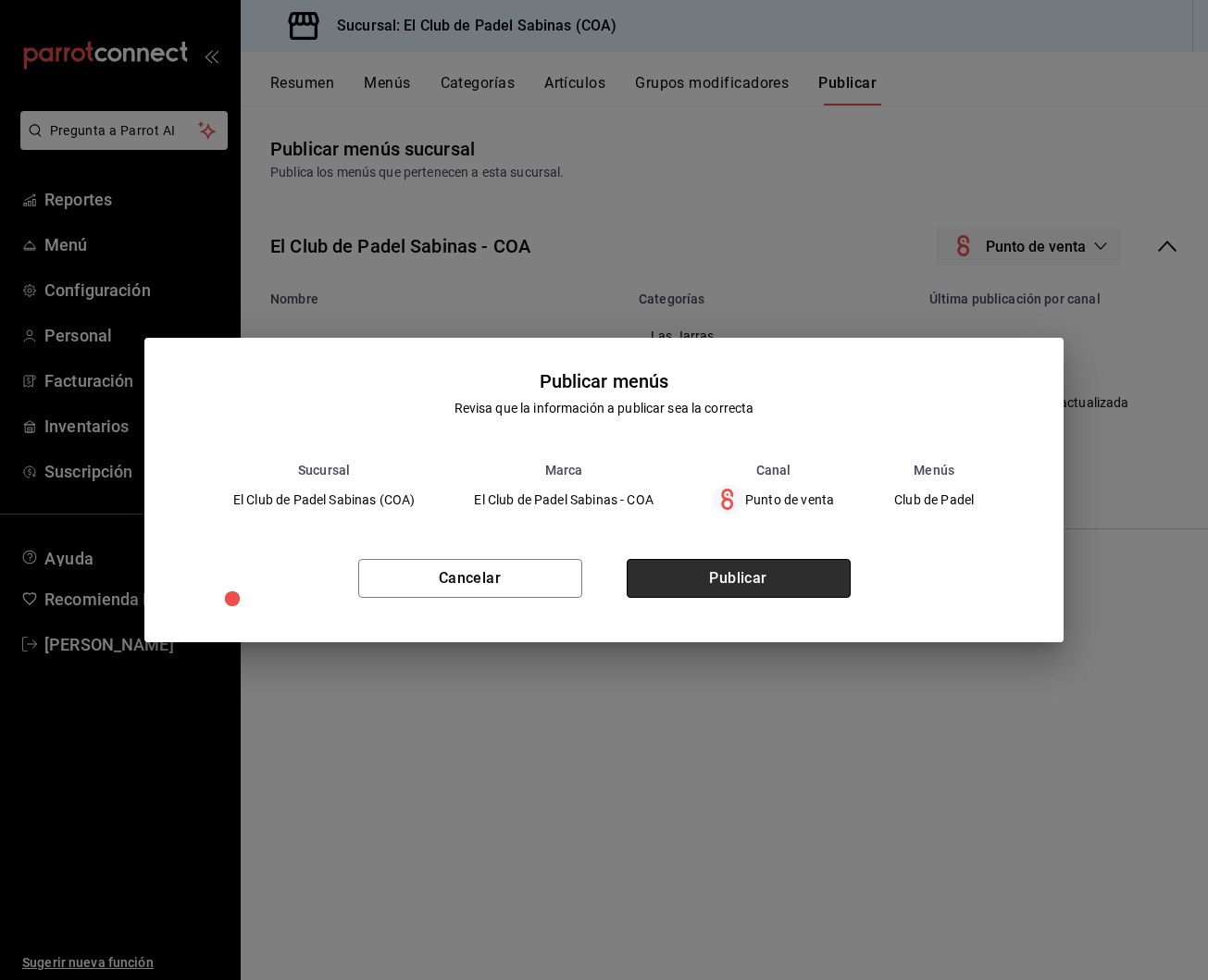
click at [773, 573] on button "Publicar" at bounding box center [738, 578] width 224 height 39
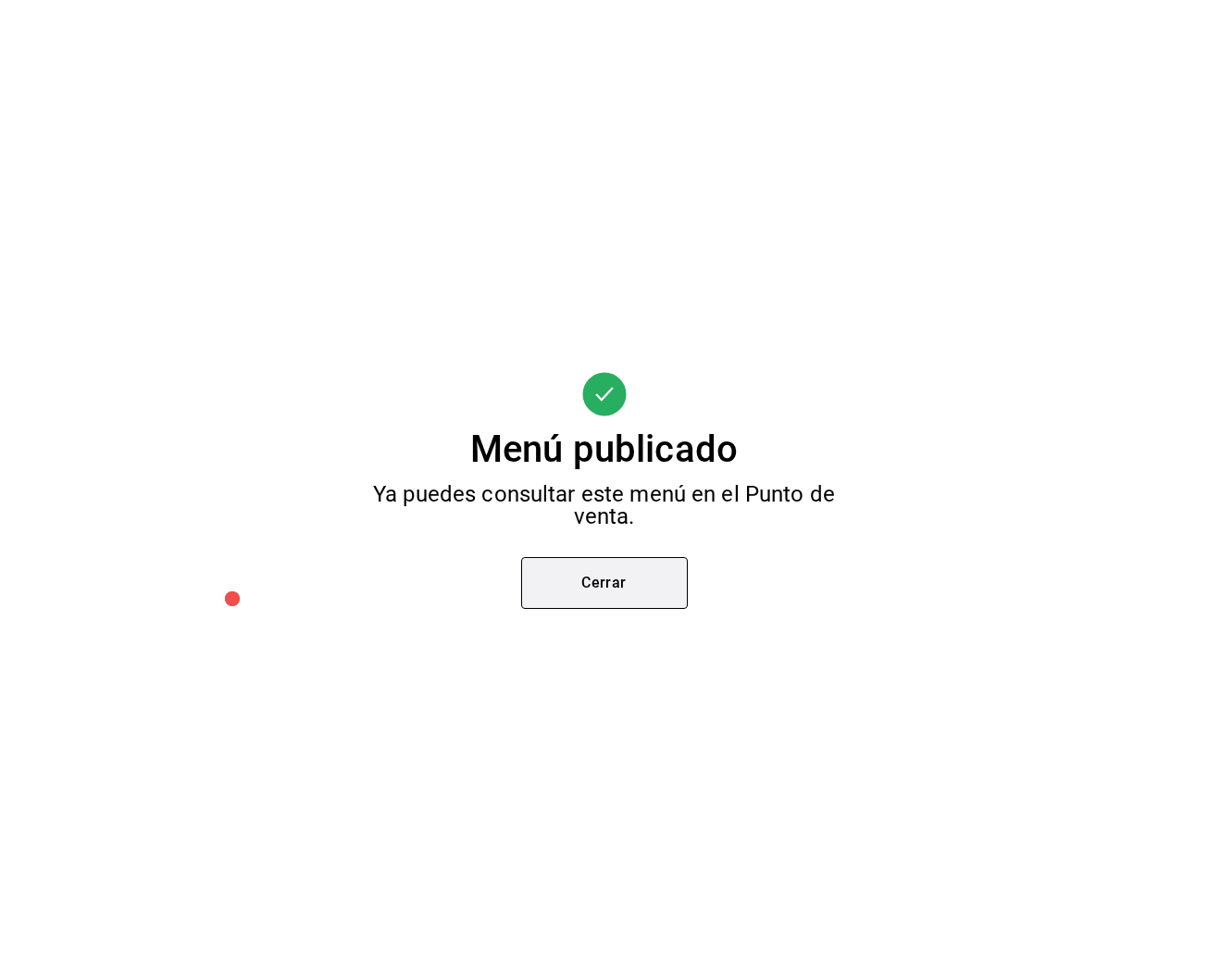
click at [596, 607] on button "Cerrar" at bounding box center [604, 583] width 167 height 52
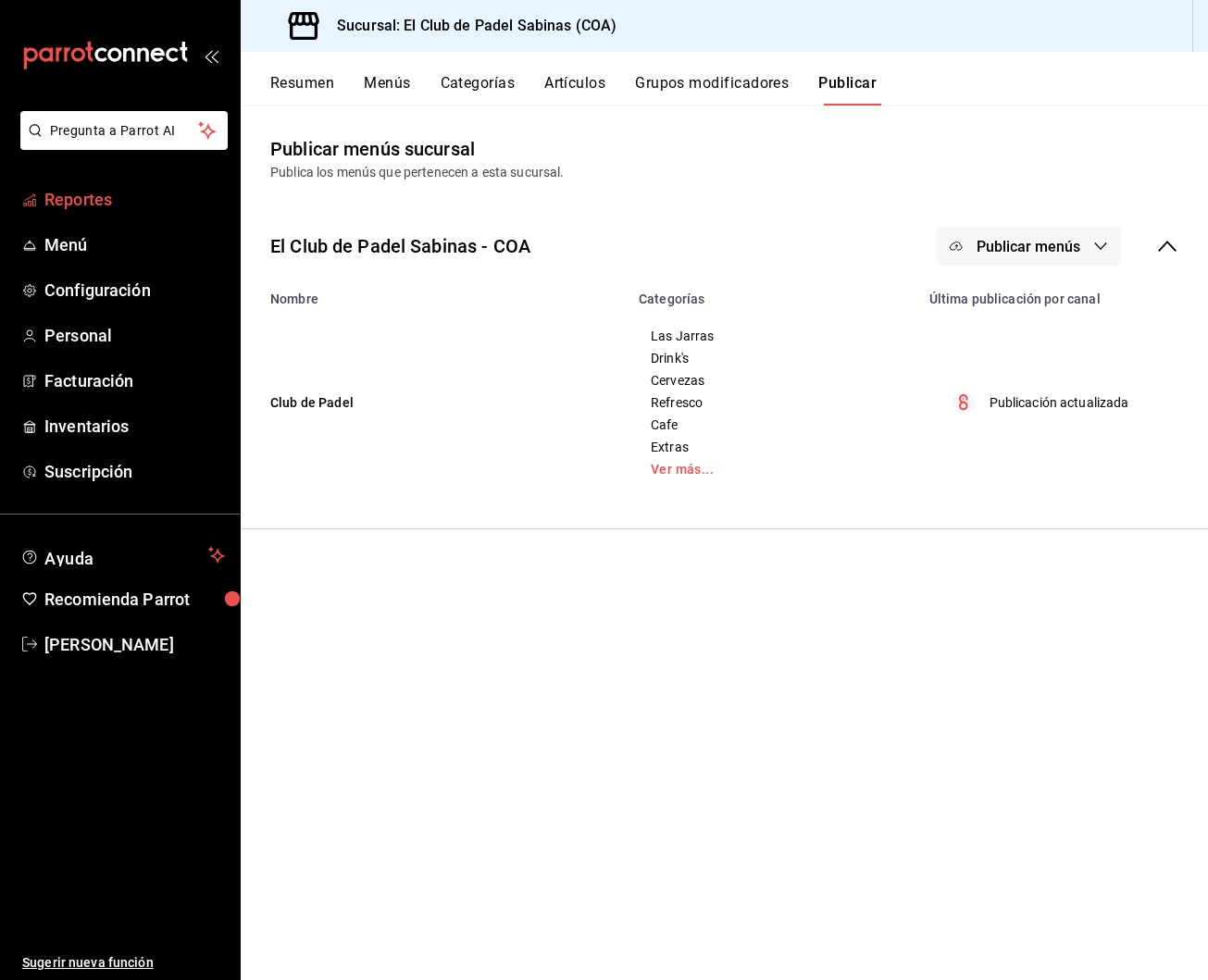
click at [143, 211] on span "Reportes" at bounding box center [134, 199] width 180 height 25
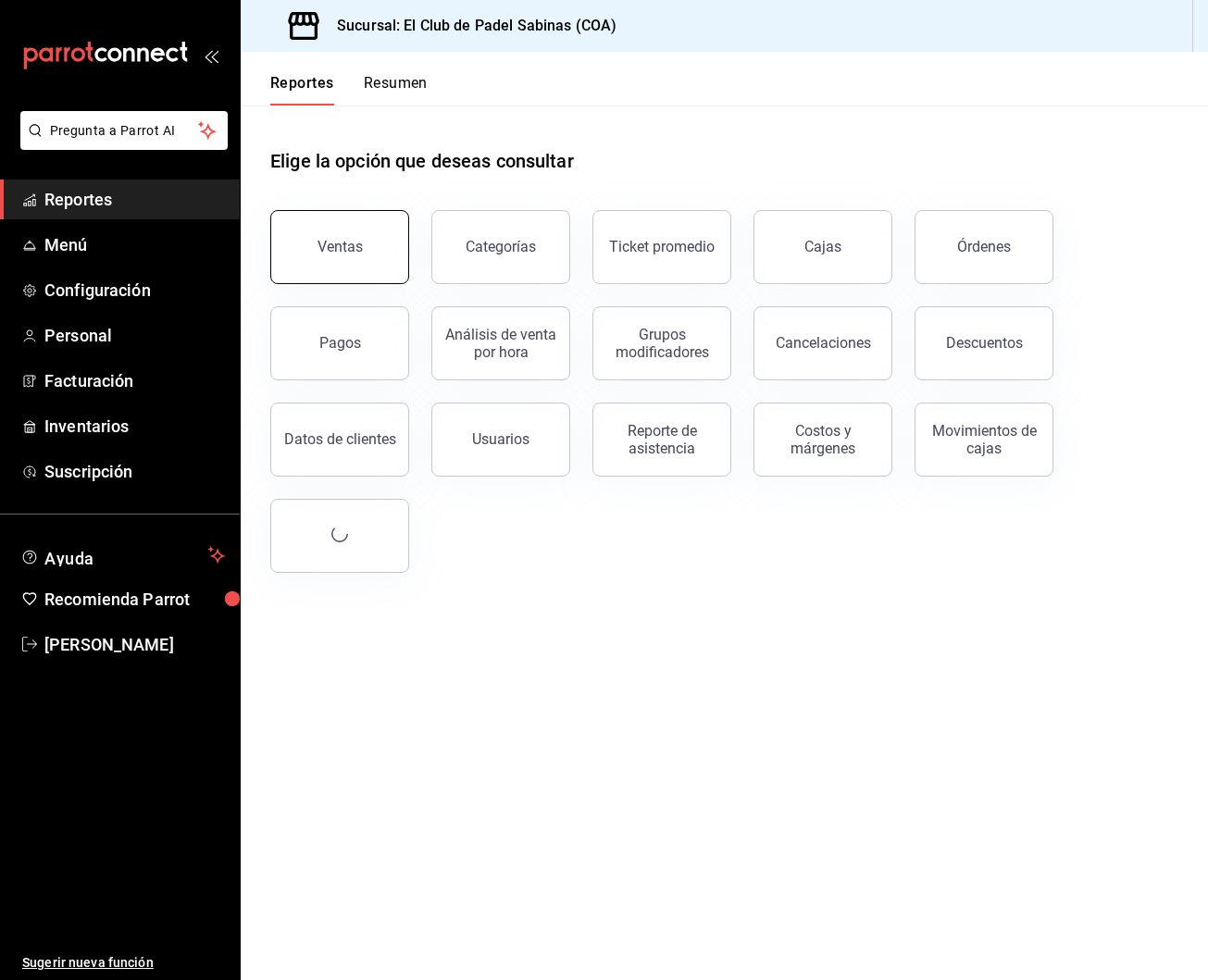
click at [356, 265] on button "Ventas" at bounding box center [339, 247] width 139 height 74
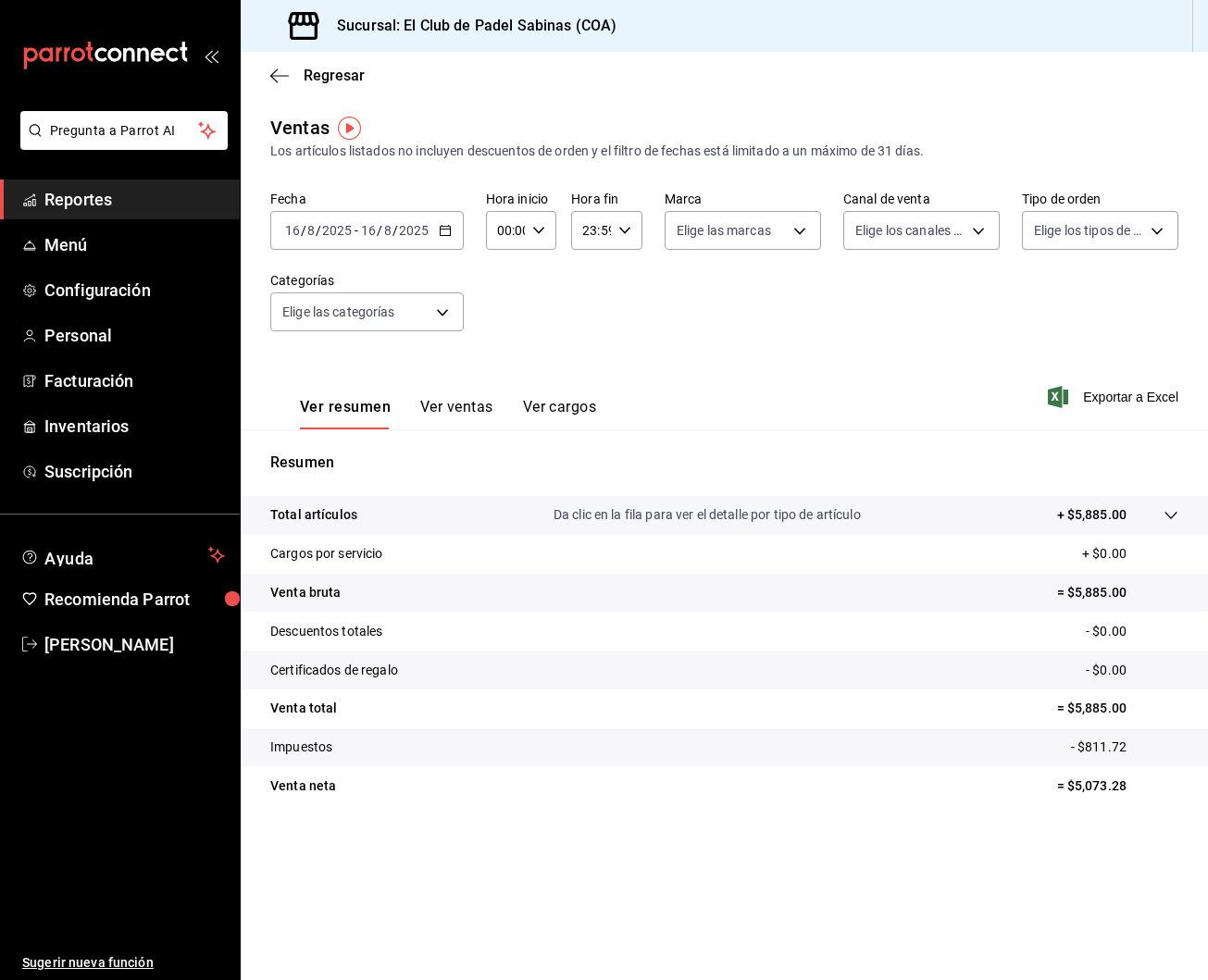
click at [552, 226] on div "00:00 Hora inicio" at bounding box center [522, 230] width 71 height 39
click at [494, 345] on button "15" at bounding box center [502, 328] width 29 height 37
type input "15:00"
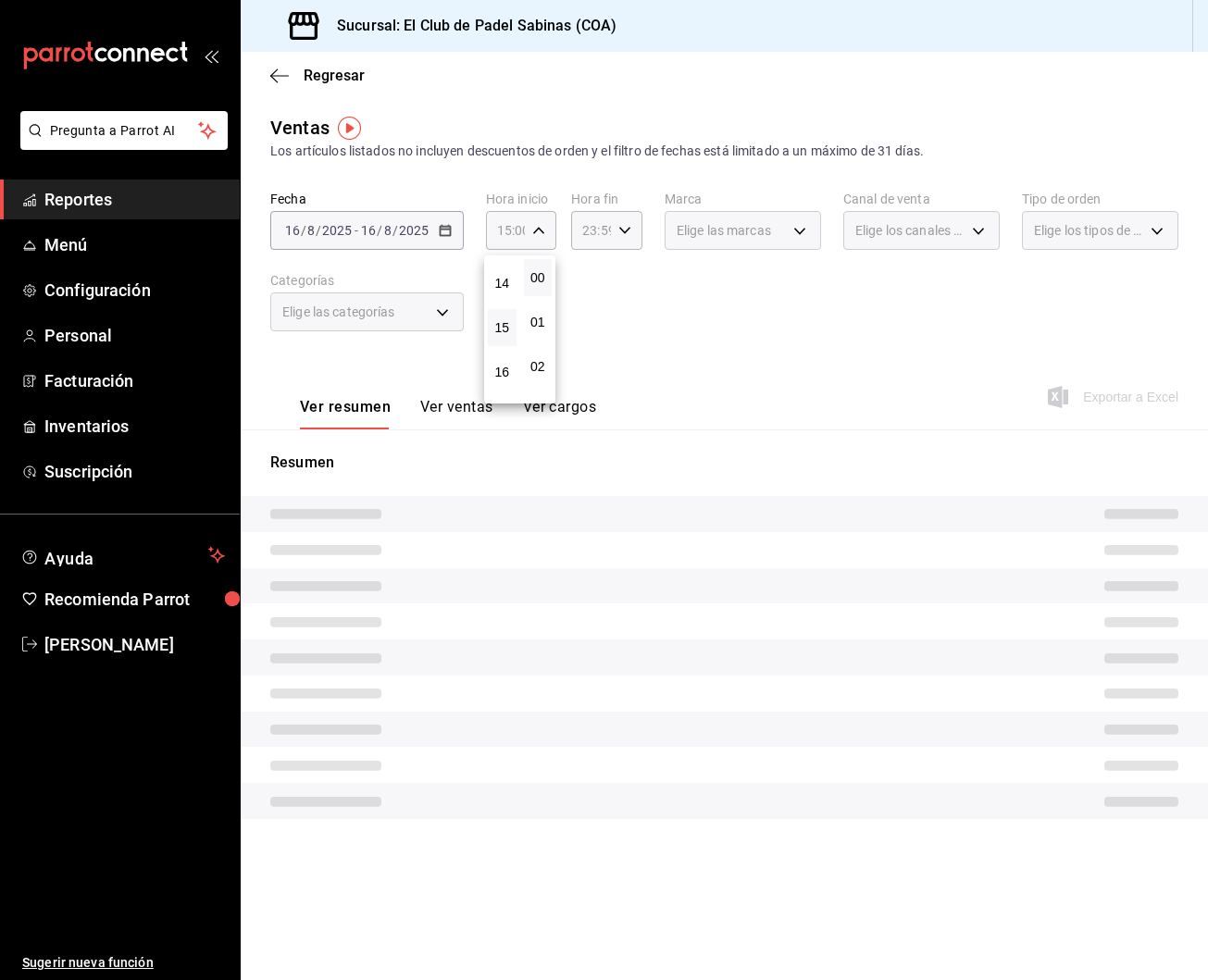
click at [456, 393] on div at bounding box center [604, 490] width 1208 height 980
click at [449, 406] on div "00 01 02 03 04 05 06 07 08 09 10 11 12 13 14 15 16 17 18 19 20 21 22 23 00 01 0…" at bounding box center [604, 492] width 1208 height 974
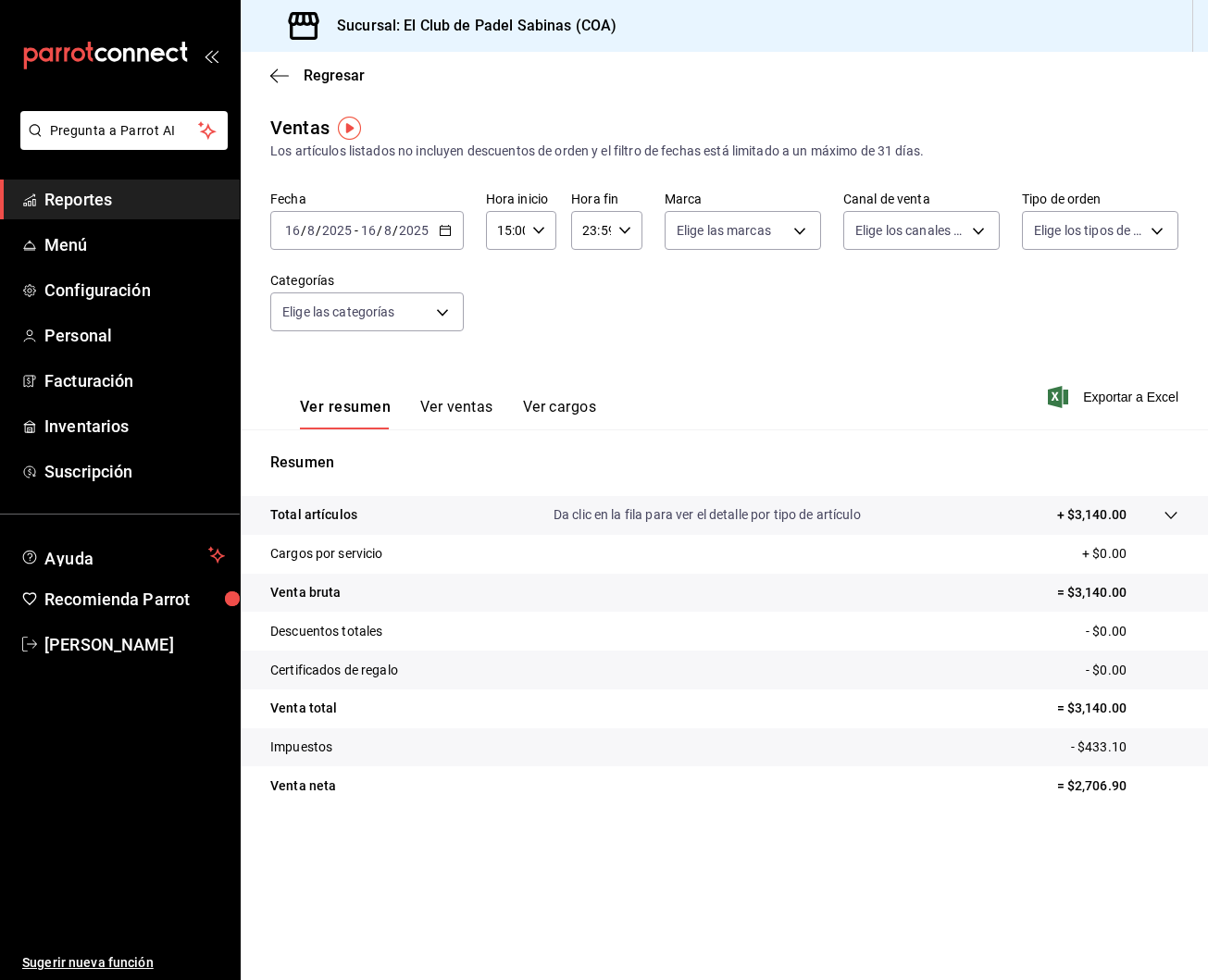
click at [449, 406] on button "Ver ventas" at bounding box center [457, 413] width 73 height 32
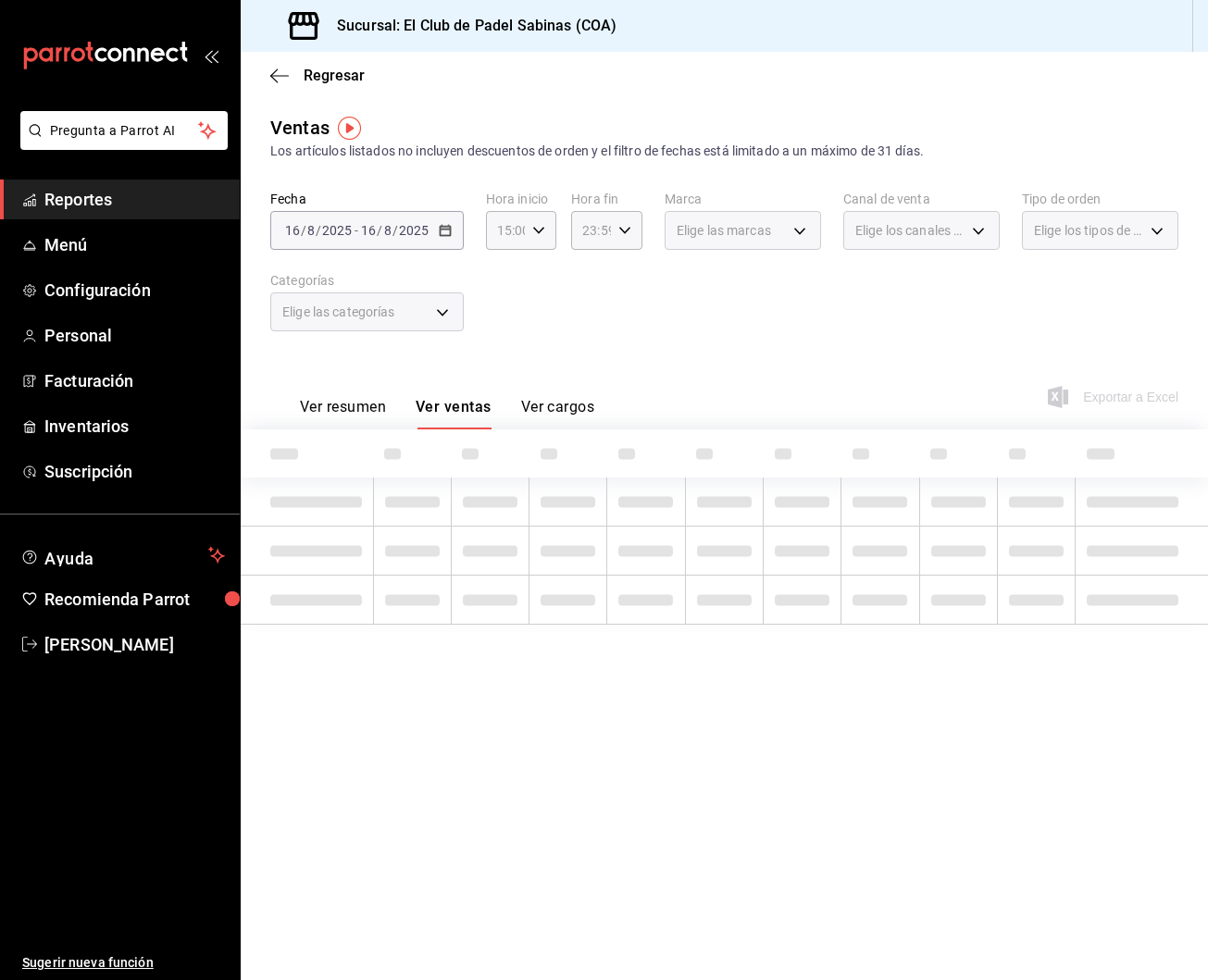
click at [449, 406] on button "Ver ventas" at bounding box center [453, 413] width 76 height 32
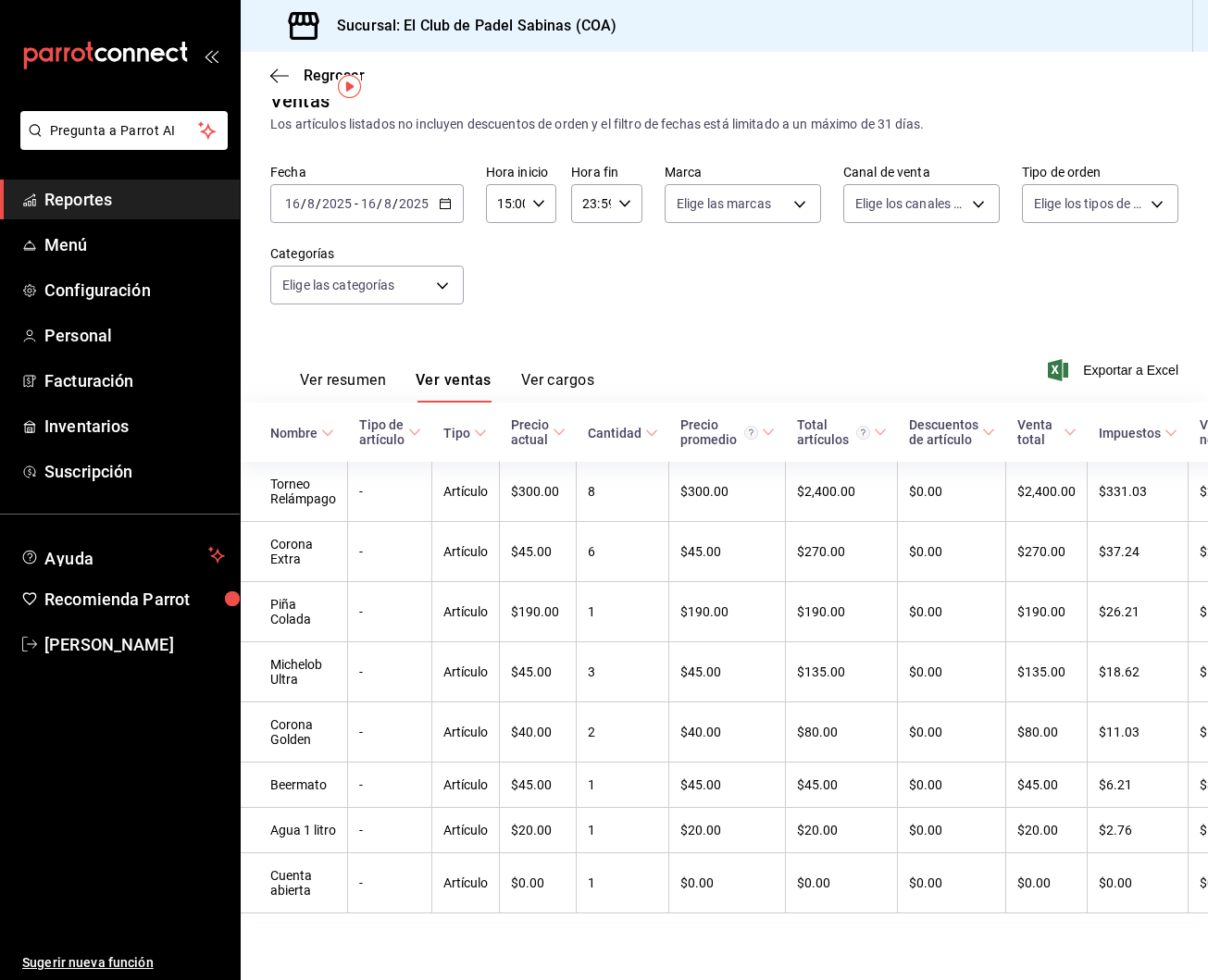
click at [585, 274] on div "Fecha 2025-08-16 16 / 8 / 2025 - 2025-08-16 16 / 8 / 2025 Hora inicio 15:00 Hor…" at bounding box center [724, 245] width 908 height 163
click at [73, 203] on span "Reportes" at bounding box center [134, 199] width 180 height 25
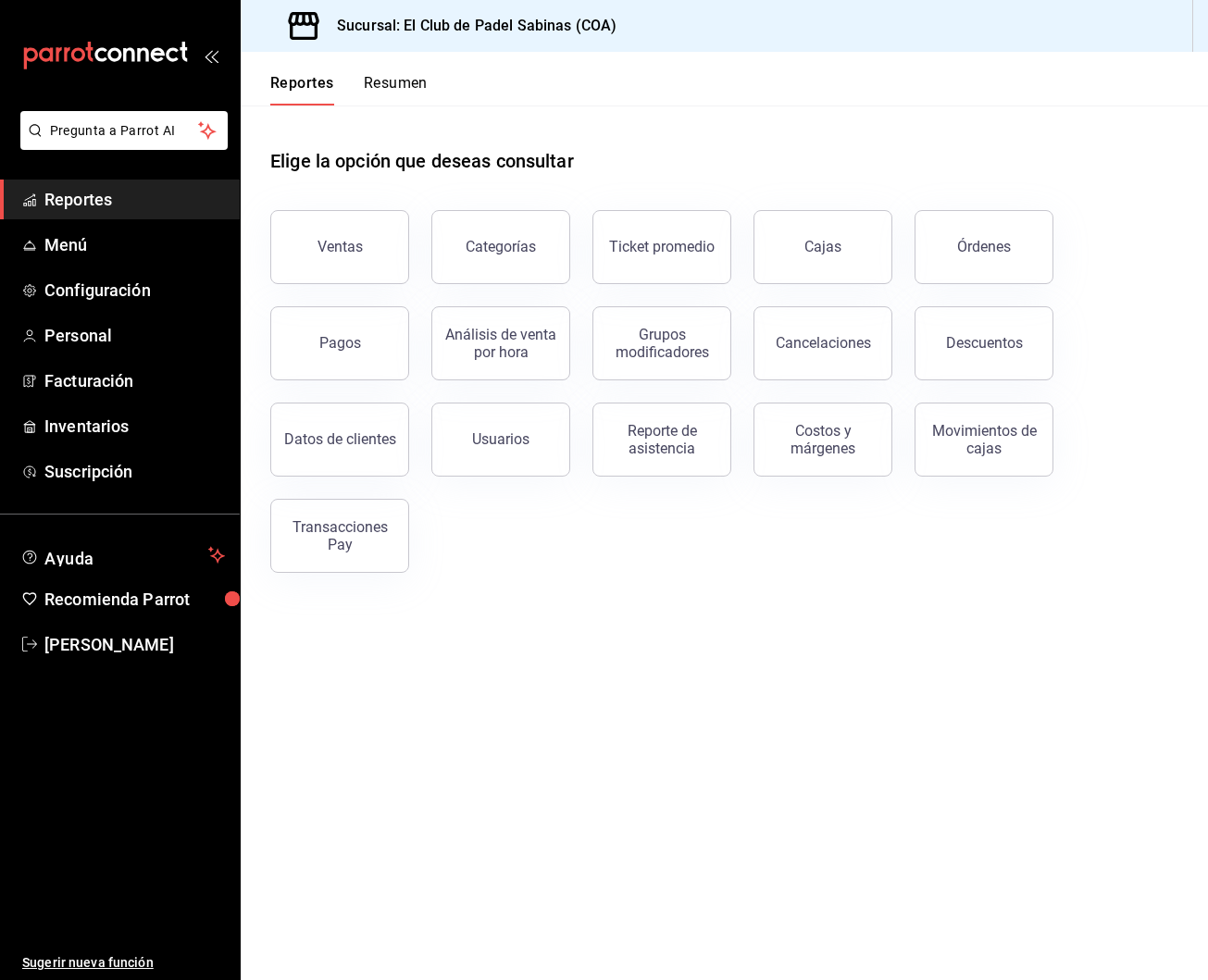
click at [577, 88] on header "Reportes Resumen" at bounding box center [724, 79] width 967 height 54
click at [802, 141] on div "Elige la opción que deseas consultar" at bounding box center [724, 146] width 908 height 82
